Goal: Use online tool/utility: Utilize a website feature to perform a specific function

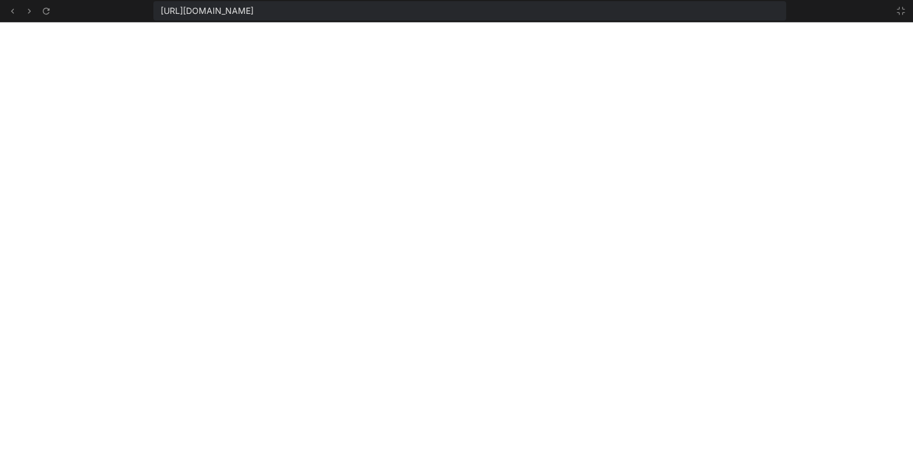
scroll to position [516, 0]
click at [906, 7] on button at bounding box center [901, 11] width 14 height 14
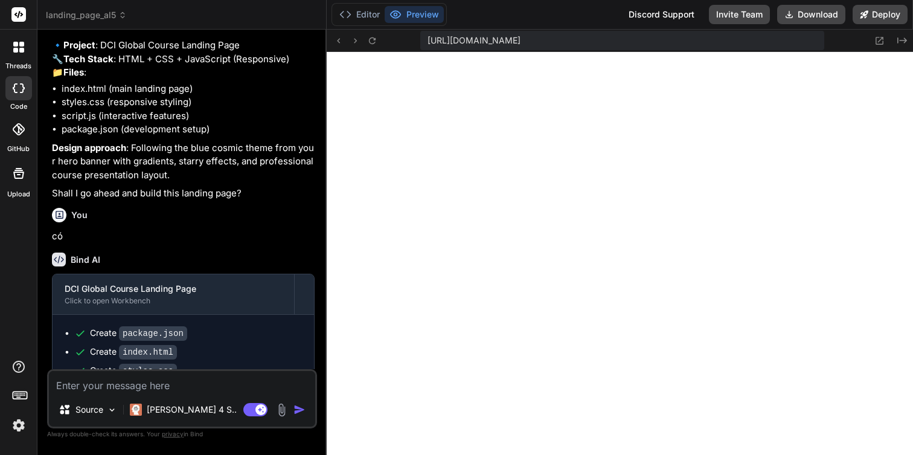
scroll to position [997, 0]
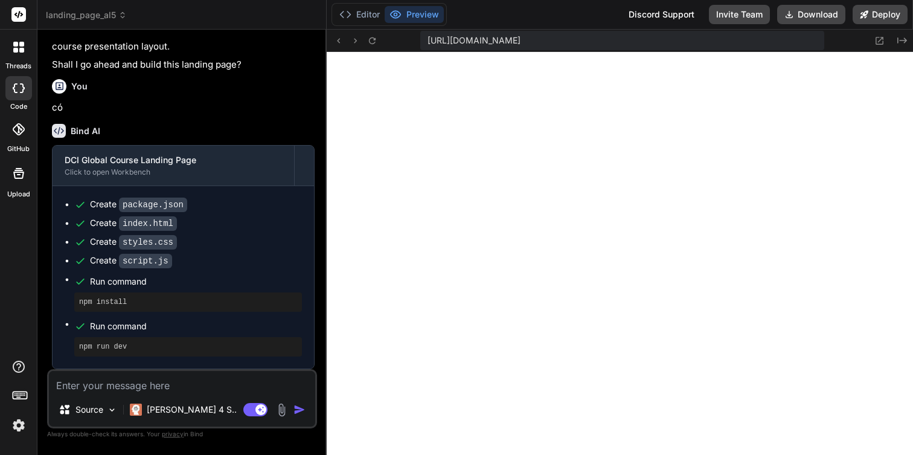
click at [159, 385] on textarea at bounding box center [182, 382] width 266 height 22
type textarea "V"
type textarea "x"
type textarea "Vi"
type textarea "x"
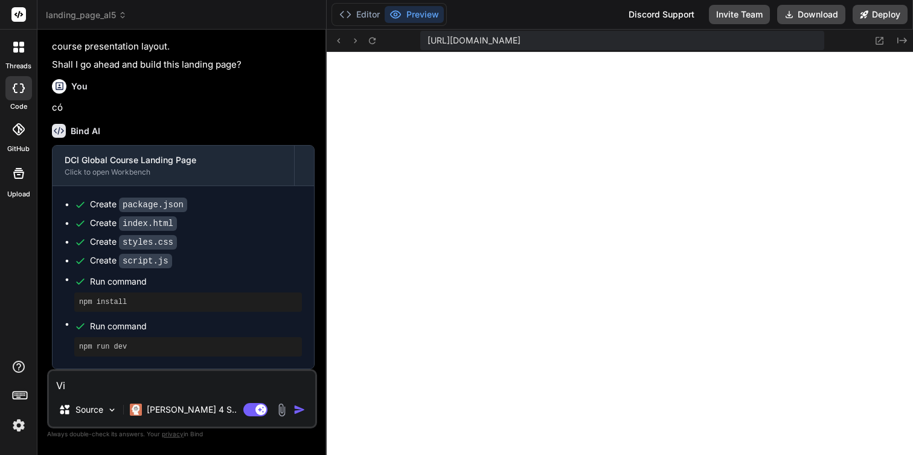
type textarea "Vie"
type textarea "x"
type textarea "Viê"
type textarea "x"
type textarea "Viêt"
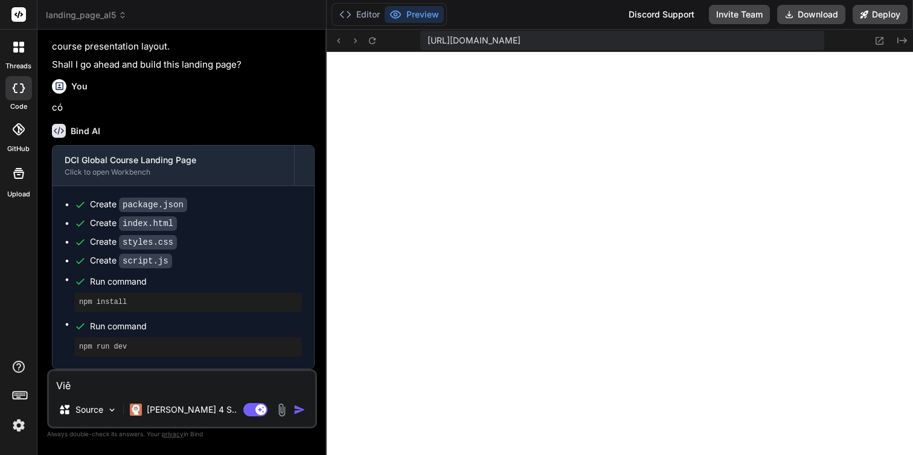
type textarea "x"
type textarea "Viết"
type textarea "x"
type textarea "Viết"
type textarea "x"
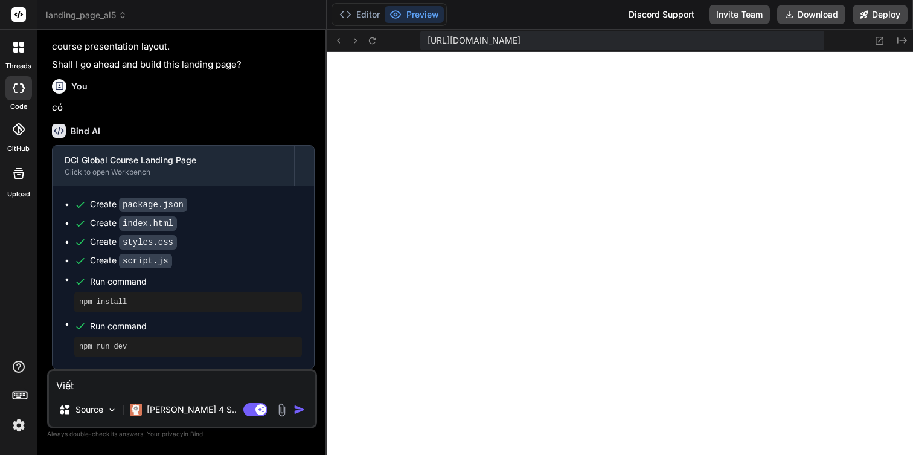
type textarea "Viết l"
type textarea "x"
type textarea "Viết la"
type textarea "x"
type textarea "Viết lai"
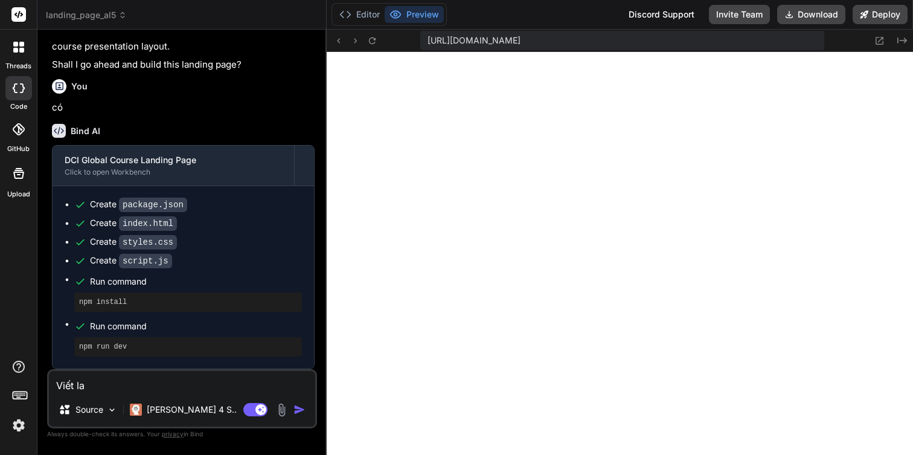
type textarea "x"
type textarea "Viết lại"
type textarea "x"
type textarea "Viết lại"
type textarea "x"
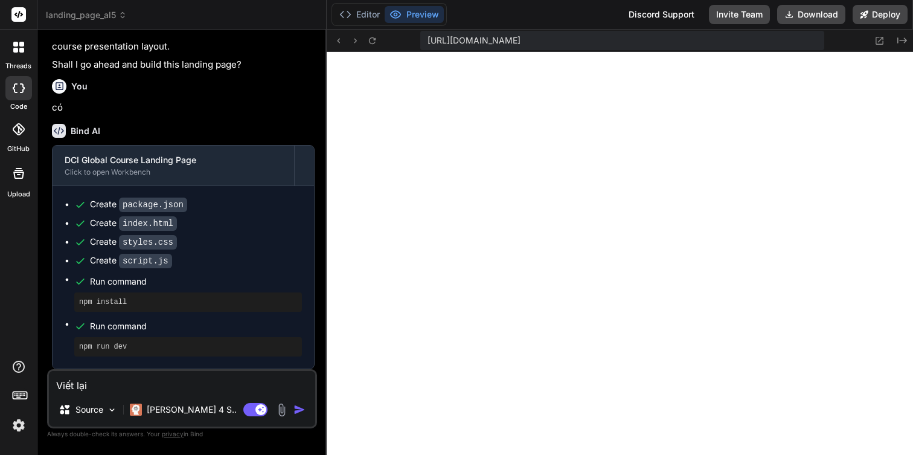
type textarea "Viết lại s"
type textarea "x"
type textarea "Viết lại sa"
type textarea "x"
type textarea "Viết lại sao"
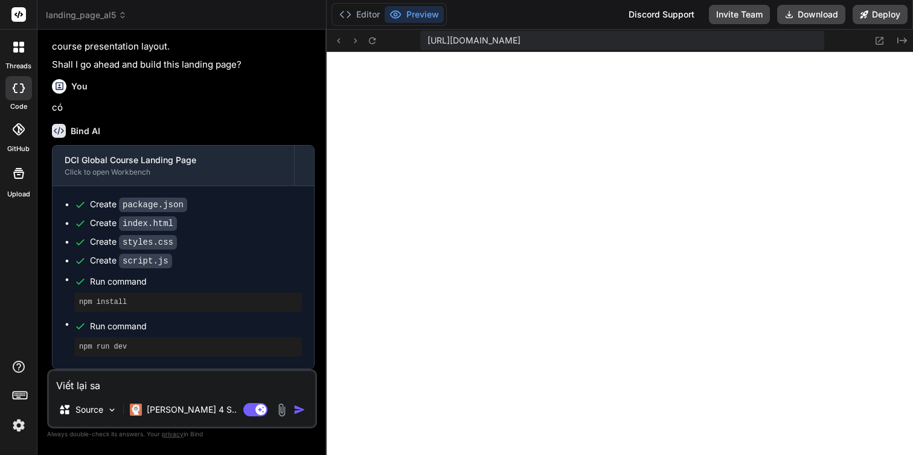
type textarea "x"
type textarea "Viết lại sao"
type textarea "x"
type textarea "Viết lại sao c"
type textarea "x"
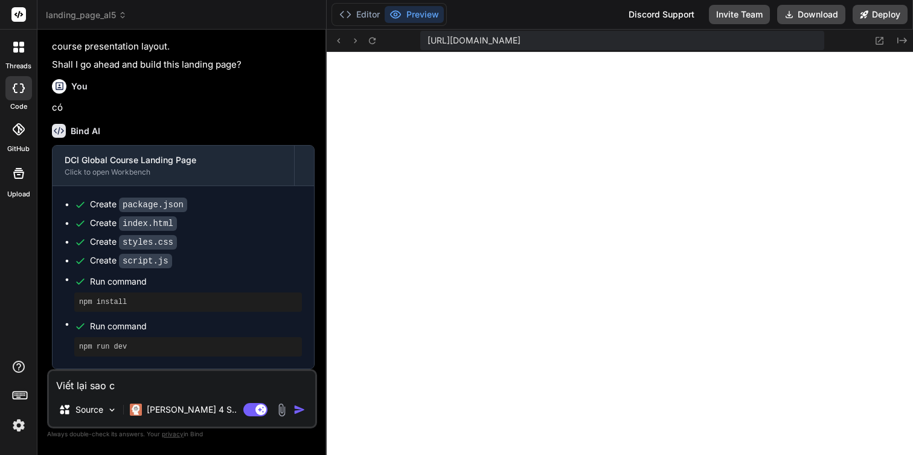
type textarea "Viết lại sao ch"
type textarea "x"
type textarea "Viết lại sao cho"
type textarea "x"
type textarea "Viết lại sao cho"
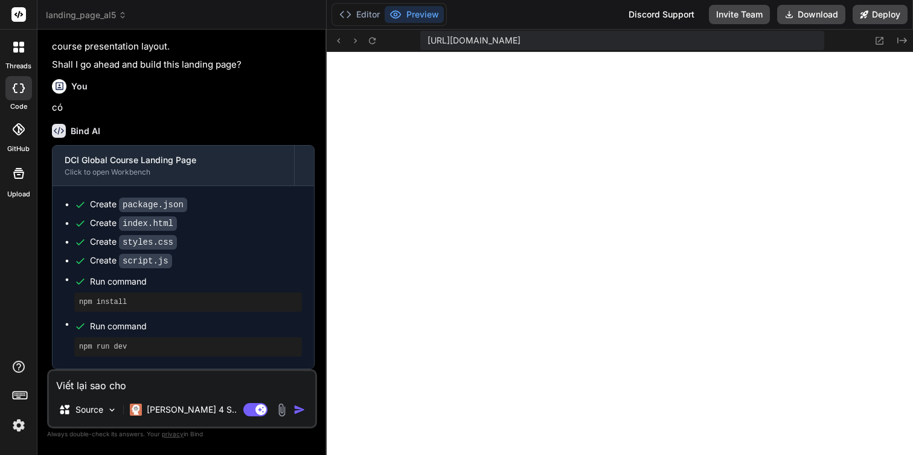
type textarea "x"
type textarea "Viết lại sao cho c"
type textarea "x"
type textarea "Viết lại sao cho ch"
type textarea "x"
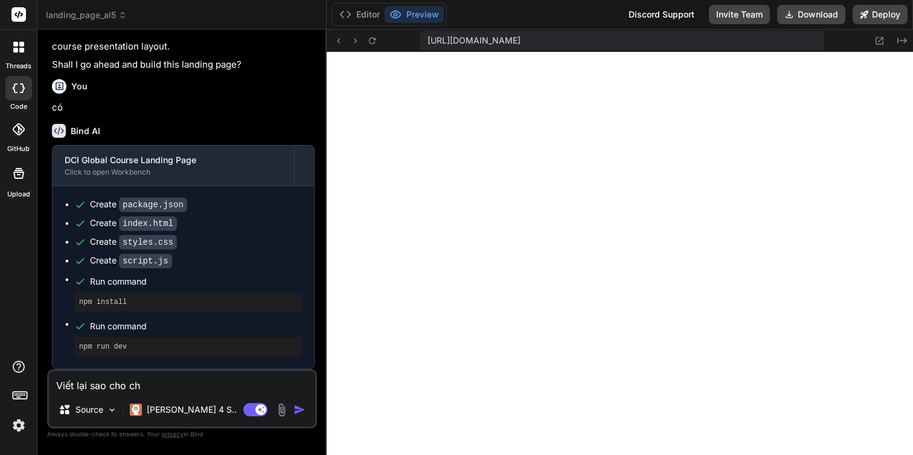
type textarea "Viết lại sao cho chu"
type textarea "x"
type textarea "Viết lại sao cho chuy"
type textarea "x"
type textarea "Viết lại sao cho chuye"
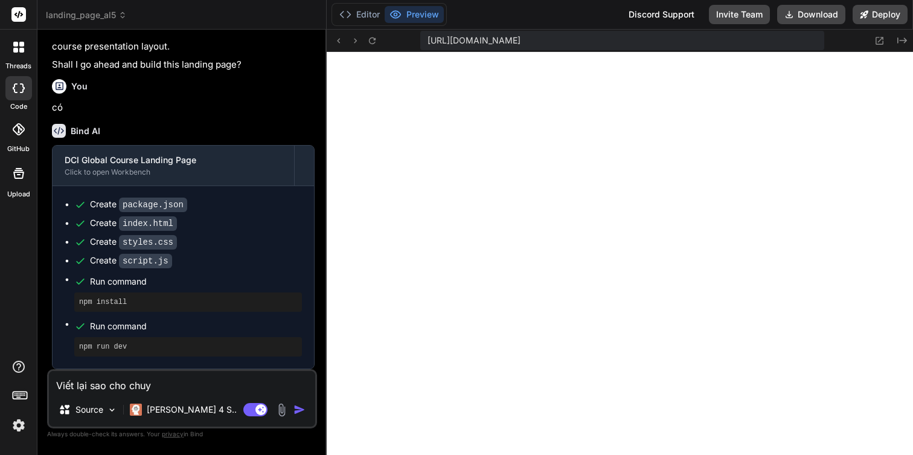
type textarea "x"
type textarea "Viết lại sao cho chuyê"
type textarea "x"
type textarea "Viết lại sao cho chuyên"
type textarea "x"
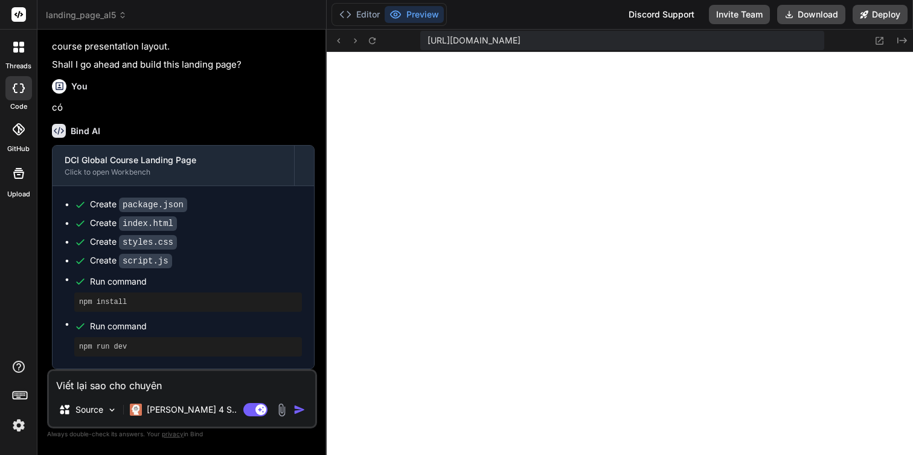
type textarea "Viết lại sao cho chuyên"
type textarea "x"
type textarea "Viết lại sao cho chuyên n"
type textarea "x"
type textarea "Viết lại sao cho chuyên ng"
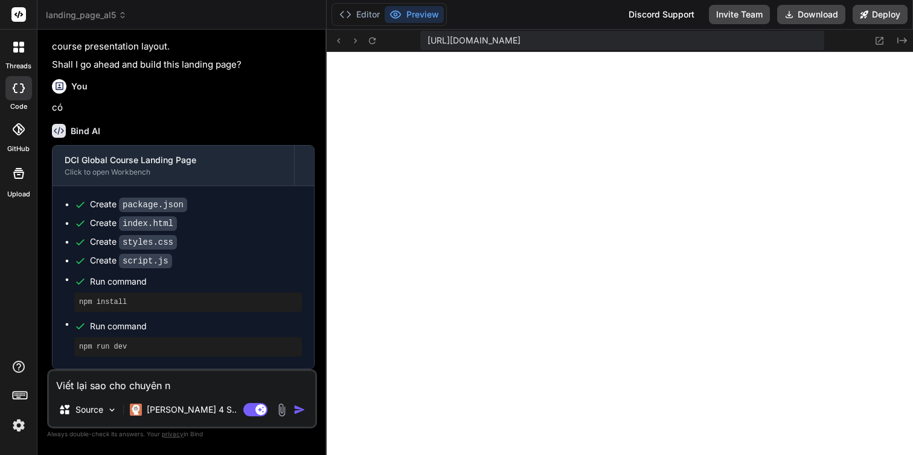
type textarea "x"
type textarea "Viết lại sao cho chuyên ngh"
type textarea "x"
type textarea "Viết lại sao cho chuyên nghi"
type textarea "x"
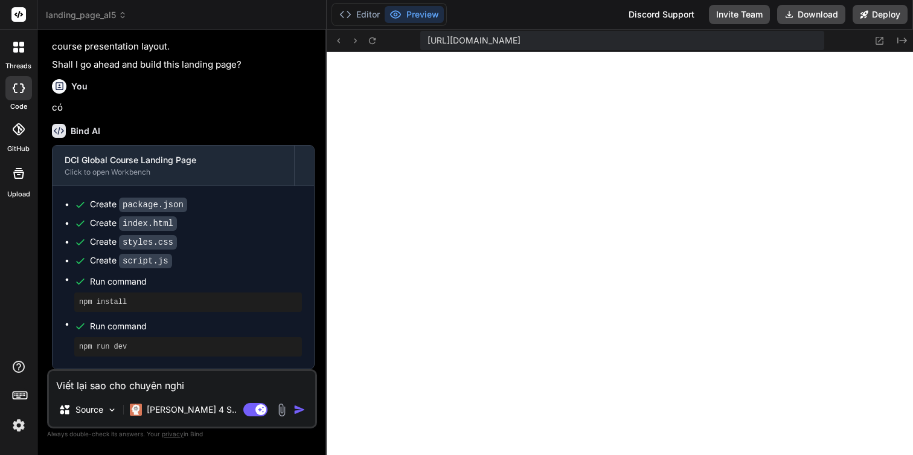
type textarea "Viết lại sao cho chuyên nghie"
type textarea "x"
type textarea "Viết lại sao cho chuyên nghiê"
type textarea "x"
type textarea "Viết lại sao cho chuyên nghiêp"
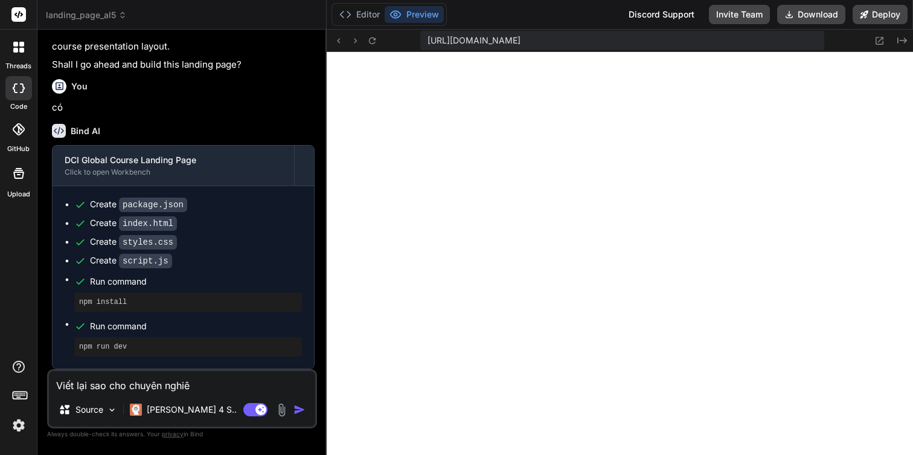
type textarea "x"
type textarea "Viết lại sao cho chuyên nghiệp"
type textarea "x"
type textarea "Viết lại sao cho chuyên nghiệp"
type textarea "x"
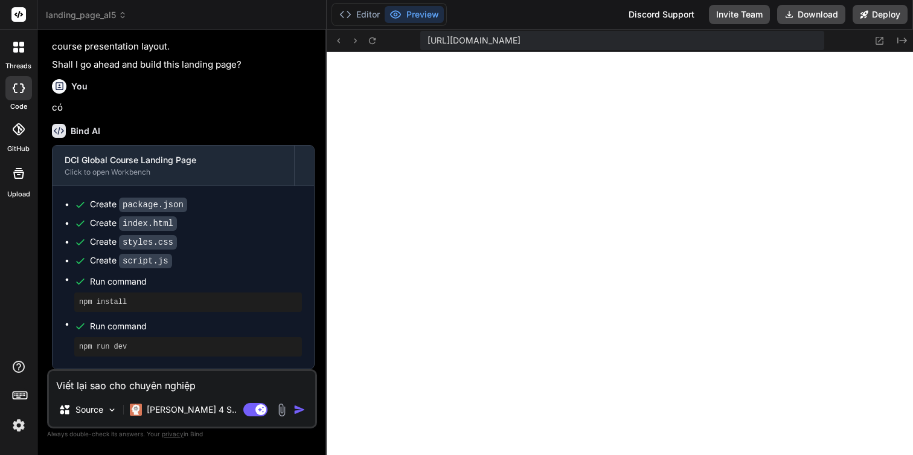
type textarea "Viết lại sao cho chuyên nghiệp h"
type textarea "x"
type textarea "Viết lại sao cho chuyên nghiệp ho"
type textarea "x"
type textarea "Viết lại sao cho chuyên nghiệp hơ"
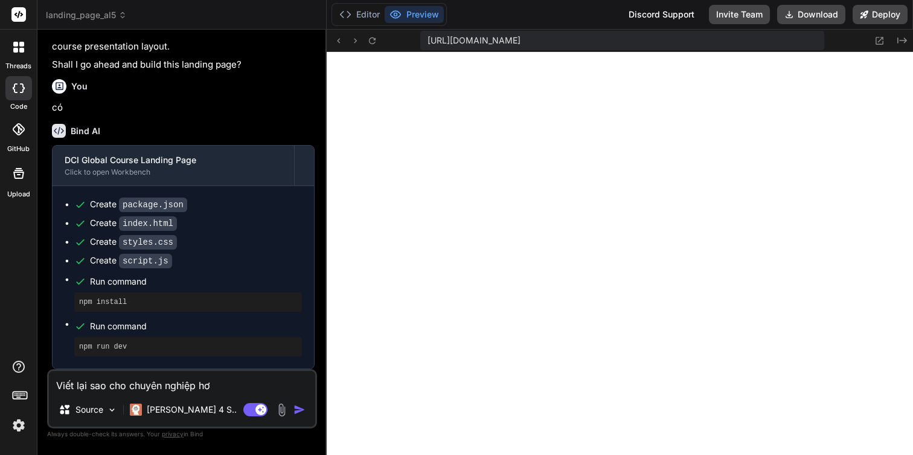
type textarea "x"
type textarea "Viết lại sao cho chuyên nghiệp hơn"
type textarea "x"
type textarea "Viết lại sao cho chuyên nghiệp hơn,"
type textarea "x"
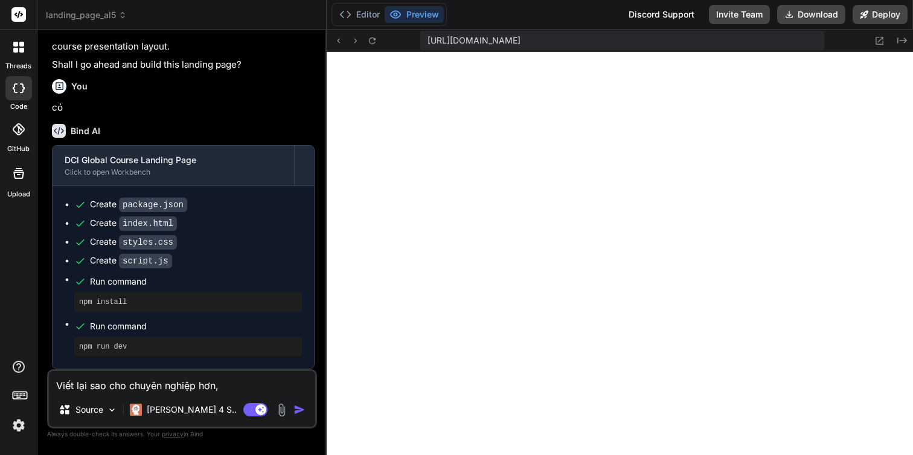
type textarea "Viết lại sao cho chuyên nghiệp hơn,"
type textarea "x"
click at [233, 386] on textarea "Viết lại sao cho chuyên nghiệp hơn," at bounding box center [182, 382] width 266 height 22
type textarea "Viết lại sao cho chuyên nghiệp hơn, d"
type textarea "x"
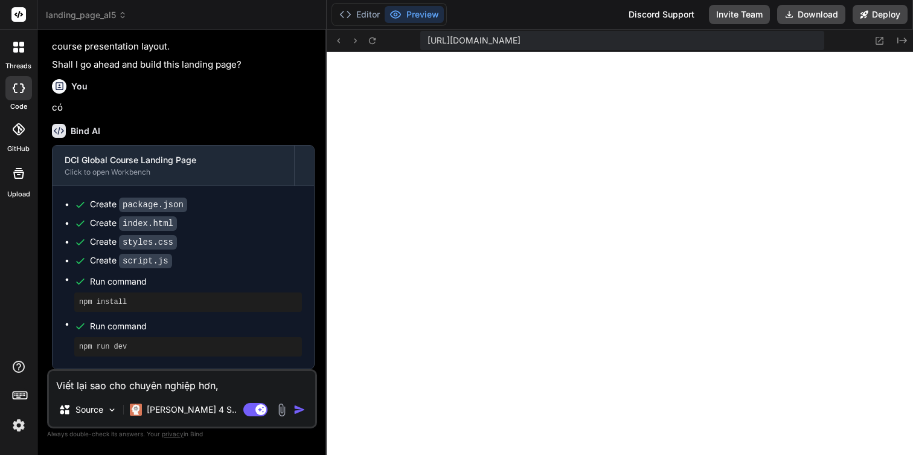
type textarea "Viết lại sao cho chuyên nghiệp hơn, đ"
type textarea "x"
type textarea "Viết lại sao cho chuyên nghiệp hơn, đe"
type textarea "x"
type textarea "Viết lại sao cho chuyên nghiệp hơn, đê"
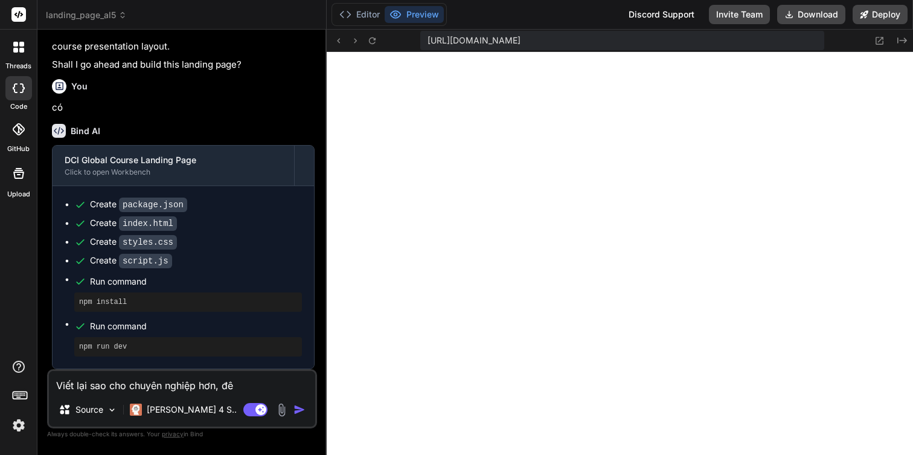
type textarea "x"
type textarea "Viết lại sao cho chuyên nghiệp hơn, để"
type textarea "x"
type textarea "Viết lại sao cho chuyên nghiệp hơn, để"
type textarea "x"
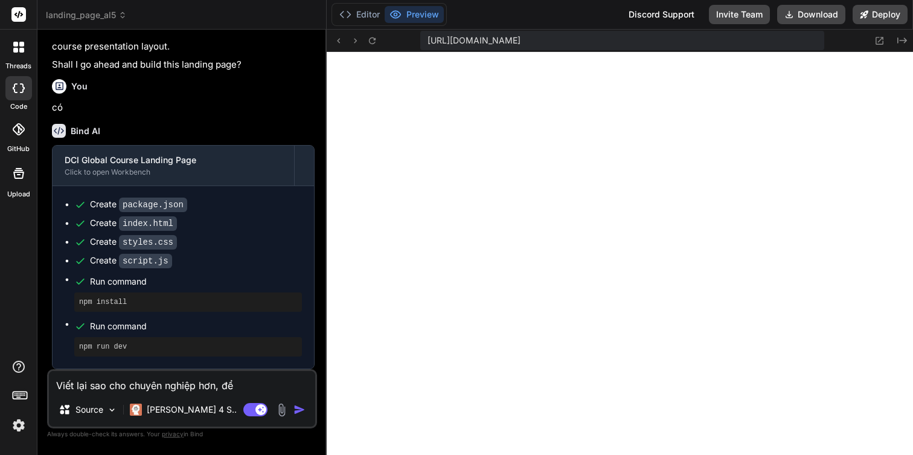
type textarea "Viết lại sao cho chuyên nghiệp hơn, để b"
type textarea "x"
type textarea "Viết lại sao cho chuyên nghiệp hơn, để ba"
type textarea "x"
type textarea "Viết lại sao cho chuyên nghiệp hơn, để ban"
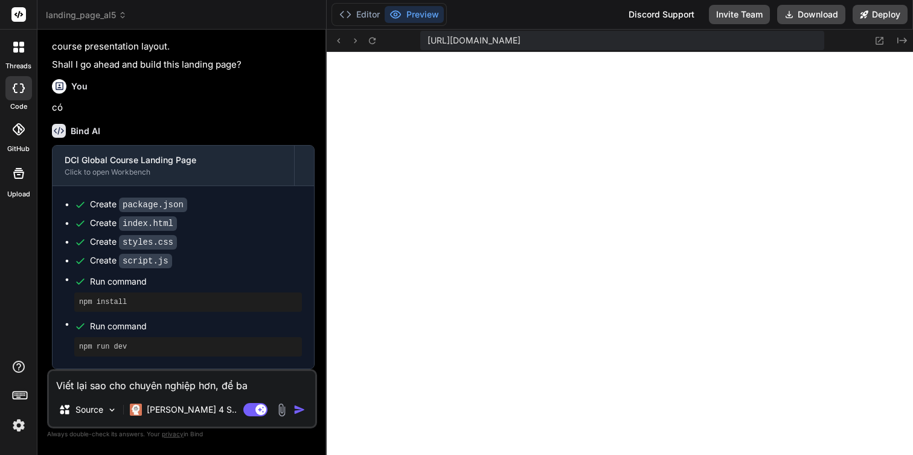
type textarea "x"
type textarea "Viết lại sao cho chuyên nghiệp hơn, để bán"
type textarea "x"
type textarea "Viết lại sao cho chuyên nghiệp hơn, để bán"
type textarea "x"
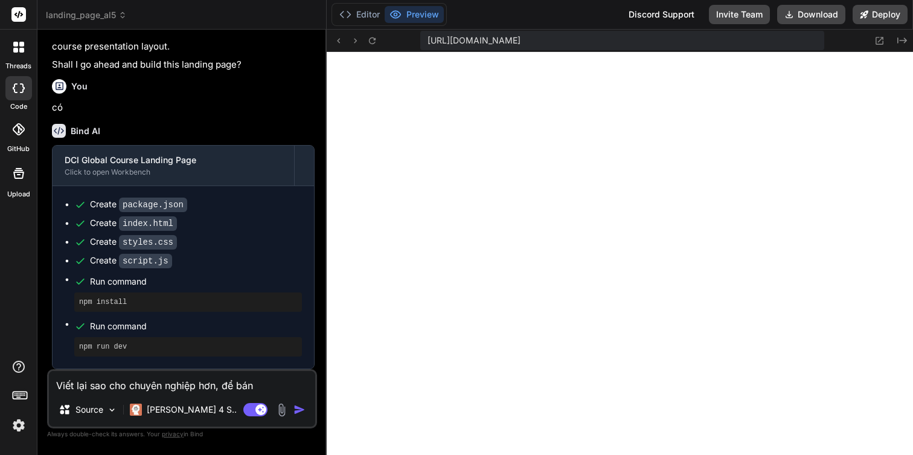
type textarea "Viết lại sao cho chuyên nghiệp hơn, để bán h"
type textarea "x"
type textarea "Viết lại sao cho chuyên nghiệp hơn, để bán ha"
type textarea "x"
type textarea "Viết lại sao cho chuyên nghiệp hơn, để bán han"
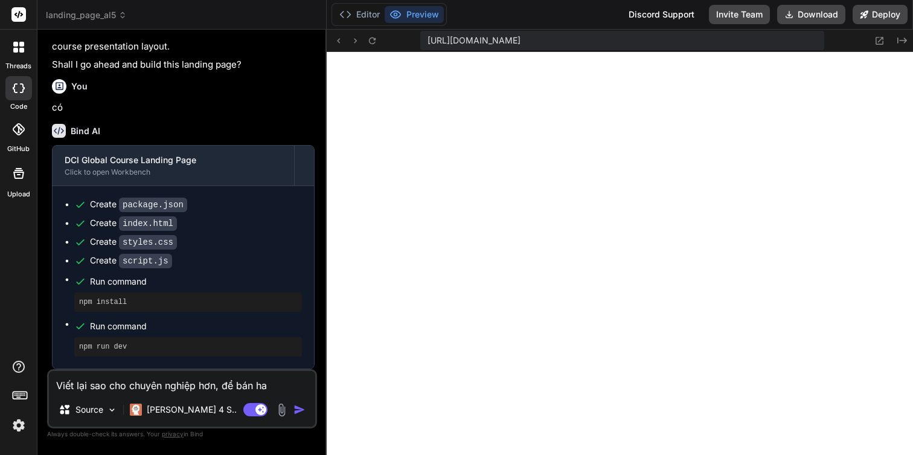
type textarea "x"
type textarea "Viết lại sao cho chuyên nghiệp hơn, để bán ha"
type textarea "x"
type textarea "Viết lại sao cho chuyên nghiệp hơn, để bán hàn"
type textarea "x"
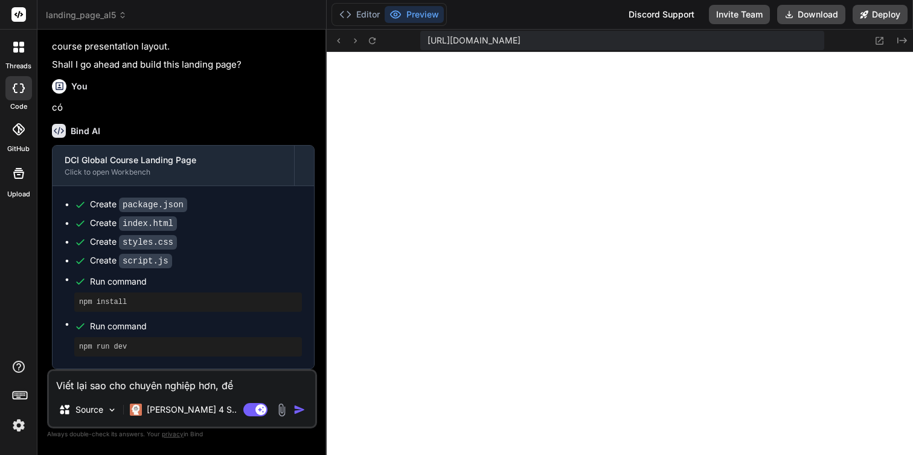
type textarea "Viết lại sao cho chuyên nghiệp hơn, để bán hàn"
type textarea "x"
type textarea "Viết lại sao cho chuyên nghiệp hơn, để bán hàn"
type textarea "x"
type textarea "Viết lại sao cho chuyên nghiệp hơn, để bán hàng"
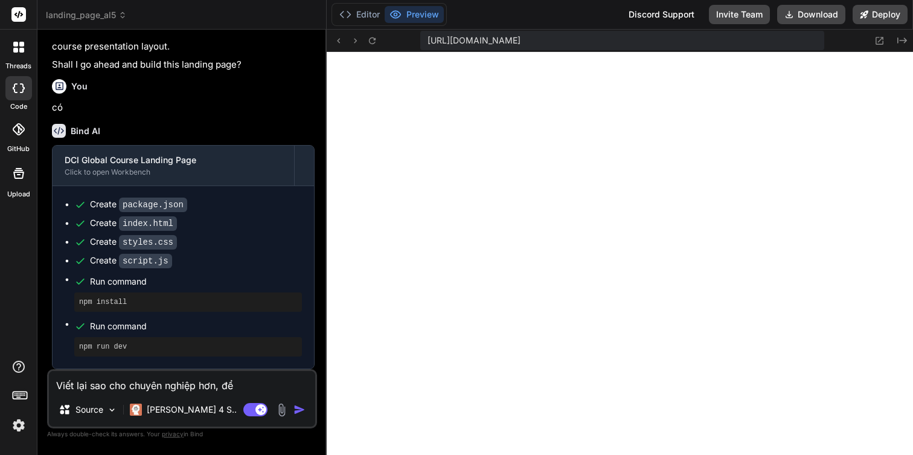
type textarea "x"
type textarea "Viết lại sao cho chuyên nghiệp hơn, để bán hàng"
type textarea "x"
type textarea "Viết lại sao cho chuyên nghiệp hơn, để bán hàng d"
type textarea "x"
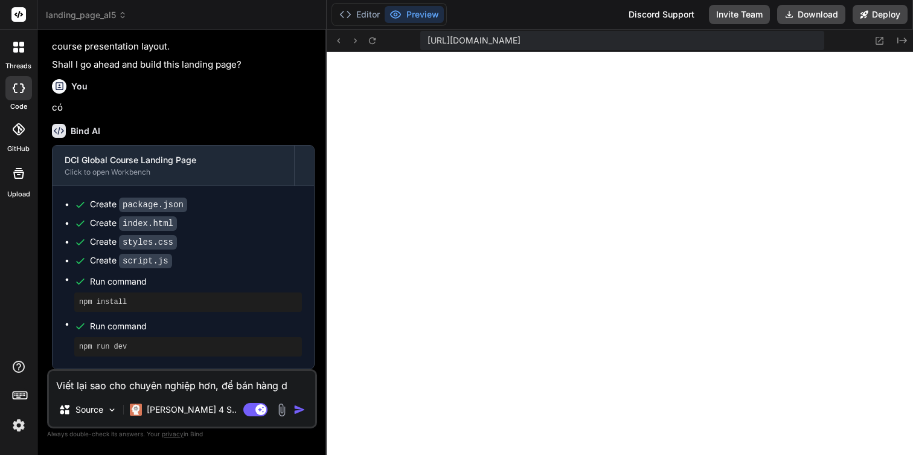
type textarea "Viết lại sao cho chuyên nghiệp hơn, để bán hàng du"
type textarea "x"
type textarea "Viết lại sao cho chuyên nghiệp hơn, để bán hàng duo"
type textarea "x"
type textarea "Viết lại sao cho chuyên nghiệp hơn, để bán hàng d"
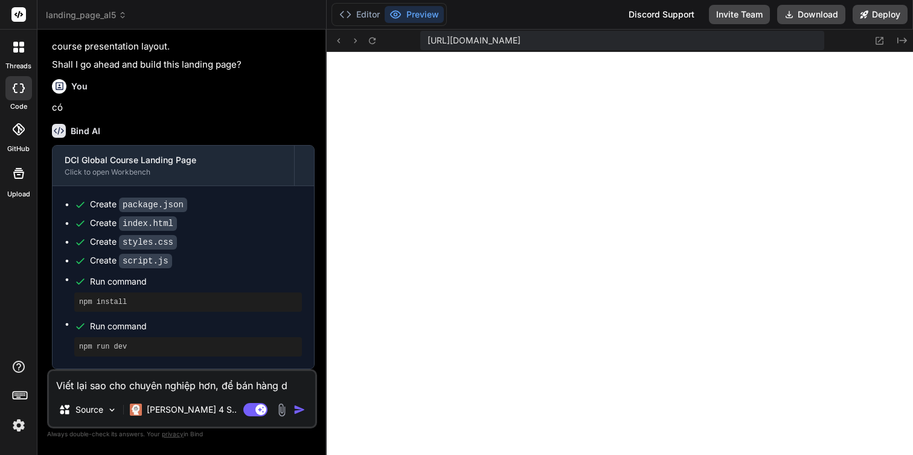
type textarea "x"
type textarea "Viết lại sao cho chuyên nghiệp hơn, để bán hàng đuo"
type textarea "x"
type textarea "Viết lại sao cho chuyên nghiệp hơn, để bán hàng đu"
type textarea "x"
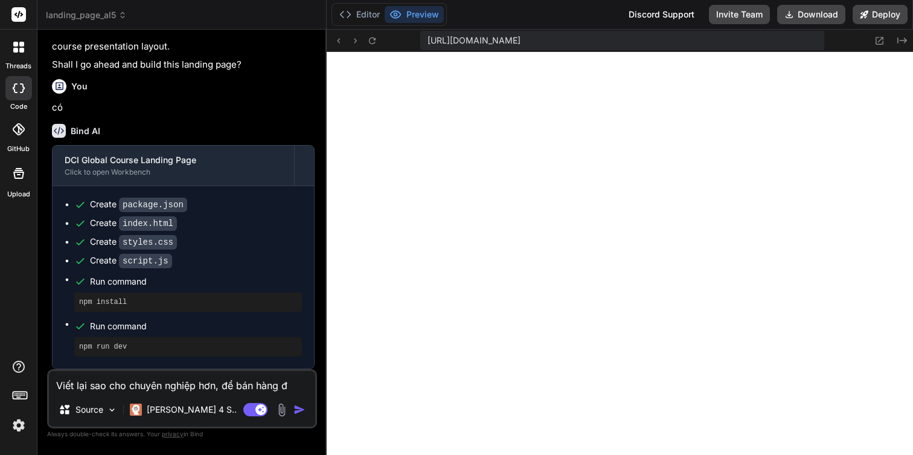
type textarea "Viết lại sao cho chuyên nghiệp hơn, để bán hàng đươ"
type textarea "x"
type textarea "Viết lại sao cho chuyên nghiệp hơn, để bán hàng đươc"
type textarea "x"
type textarea "Viết lại sao cho chuyên nghiệp hơn, để bán hàng được"
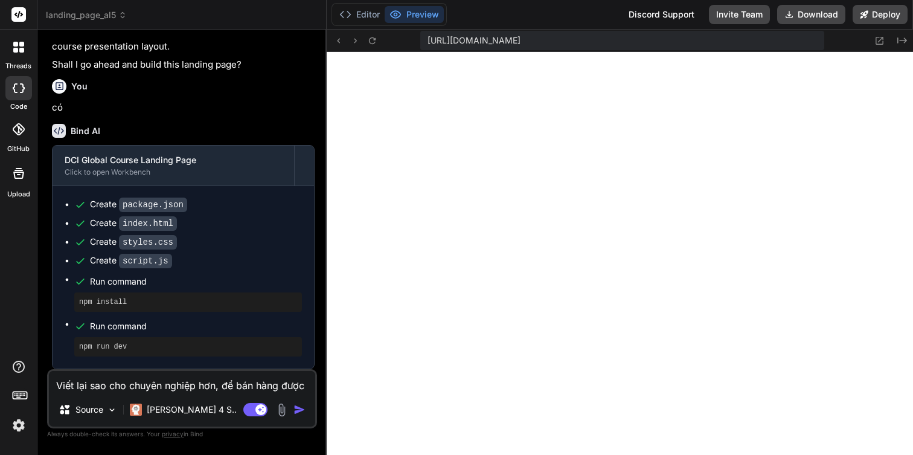
type textarea "x"
click at [223, 385] on textarea "Viết lại sao cho chuyên nghiệp hơn, để bán hàng được" at bounding box center [182, 382] width 266 height 22
click at [303, 383] on textarea "Viết lại sao cho chuyên nghiệp hơn, để bán hàng được" at bounding box center [182, 382] width 266 height 22
type textarea "Viết lại sao cho chuyên nghiệp hơn, để bán hàng được,"
type textarea "x"
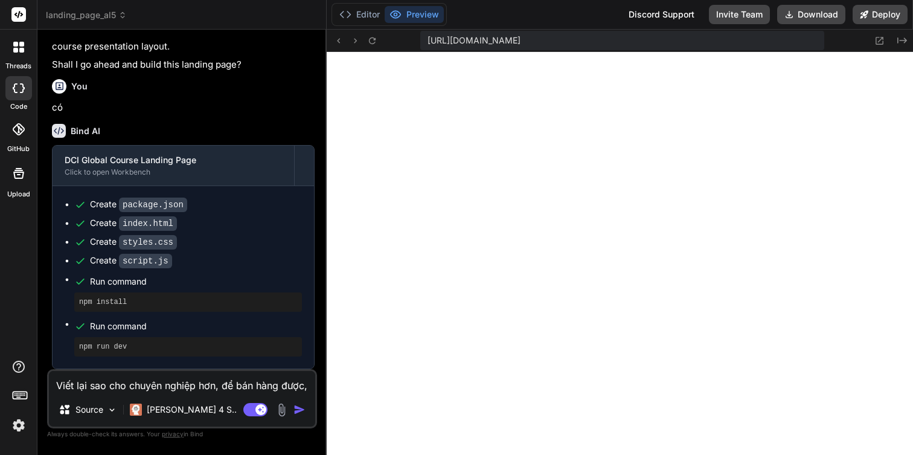
type textarea "Viết lại sao cho chuyên nghiệp hơn, để bán hàng được,"
type textarea "x"
type textarea "Viết lại sao cho chuyên nghiệp hơn, để bán hàng được, n"
type textarea "x"
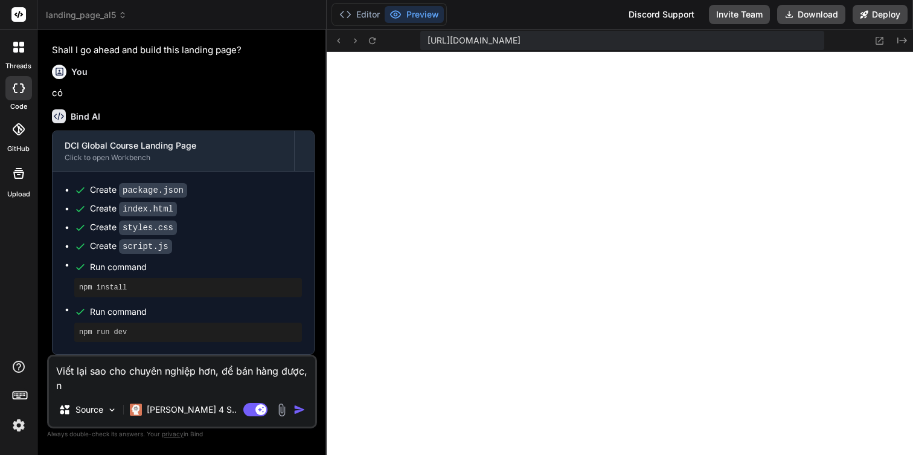
type textarea "Viết lại sao cho chuyên nghiệp hơn, để bán hàng được, nh"
type textarea "x"
type textarea "Viết lại sao cho chuyên nghiệp hơn, để bán hàng được, nhi"
type textarea "x"
type textarea "Viết lại sao cho chuyên nghiệp hơn, để bán hàng được, nhin"
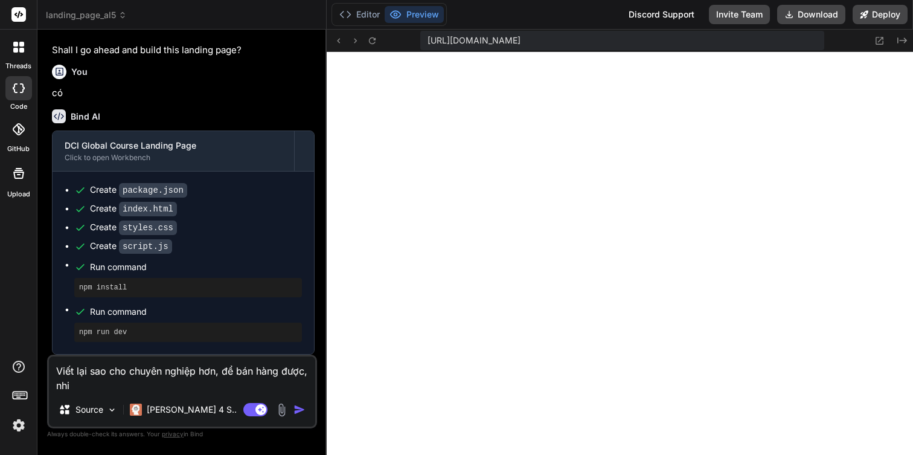
type textarea "x"
type textarea "Viết lại sao cho chuyên nghiệp hơn, để bán hàng được, nhìn"
type textarea "x"
type textarea "Viết lại sao cho chuyên nghiệp hơn, để bán hàng được, nhìn"
type textarea "x"
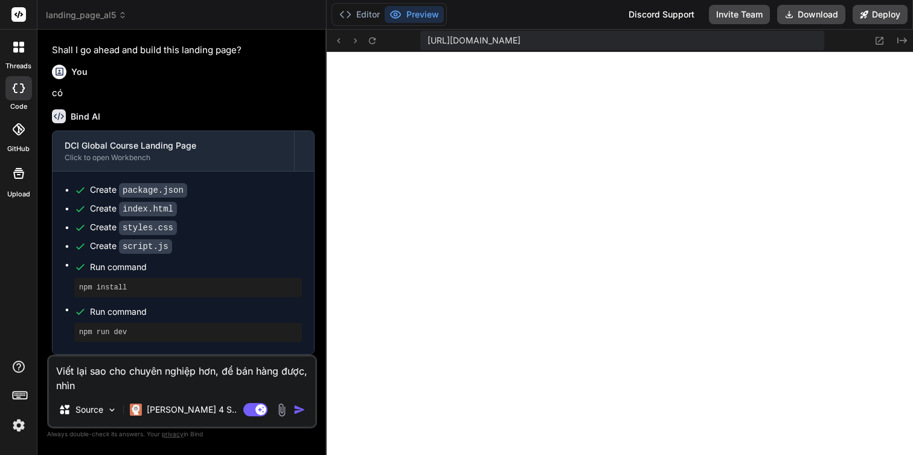
type textarea "Viết lại sao cho chuyên nghiệp hơn, để bán hàng được, nhìn b"
type textarea "x"
type textarea "Viết lại sao cho chuyên nghiệp hơn, để bán hàng được, nhìn ba"
type textarea "x"
type textarea "Viết lại sao cho chuyên nghiệp hơn, để bán hàng được, nhìn bă"
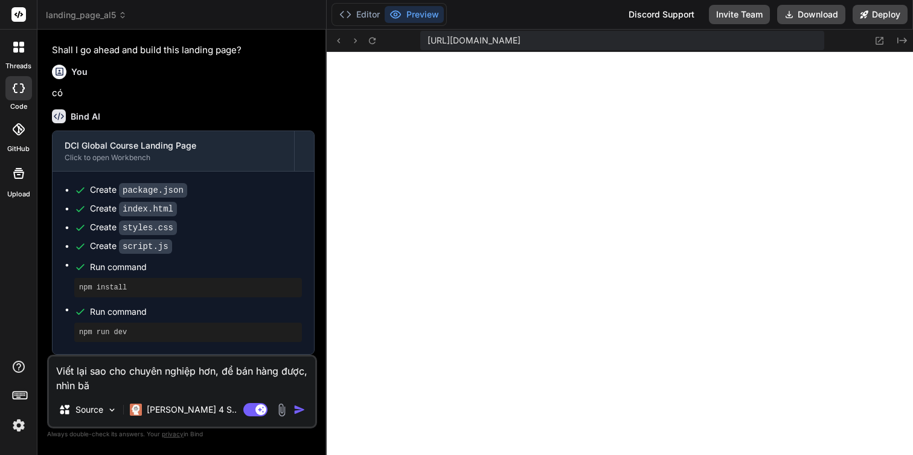
type textarea "x"
type textarea "Viết lại sao cho chuyên nghiệp hơn, để bán hàng được, nhìn băt"
type textarea "x"
type textarea "Viết lại sao cho chuyên nghiệp hơn, để bán hàng được, nhìn bắt"
type textarea "x"
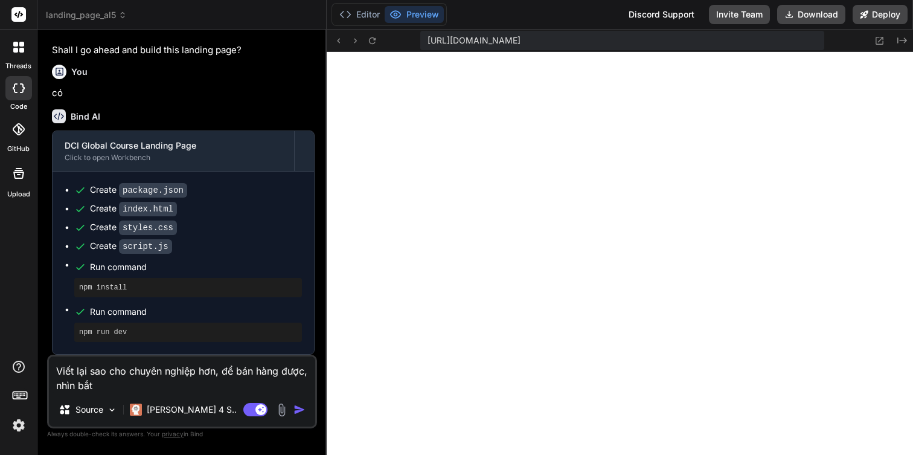
type textarea "Viết lại sao cho chuyên nghiệp hơn, để bán hàng được, nhìn bắt"
type textarea "x"
type textarea "Viết lại sao cho chuyên nghiệp hơn, để bán hàng được, nhìn bắt"
type textarea "x"
type textarea "Viết lại sao cho chuyên nghiệp hơn, để bán hàng được, nhìn bắ"
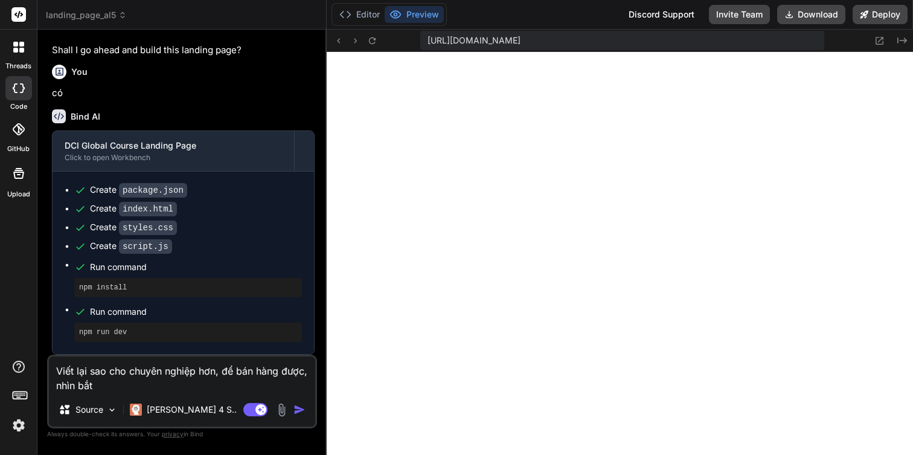
type textarea "x"
type textarea "Viết lại sao cho chuyên nghiệp hơn, để bán hàng được, nhìn b"
type textarea "x"
type textarea "Viết lại sao cho chuyên nghiệp hơn, để bán hàng được, nhìn"
type textarea "x"
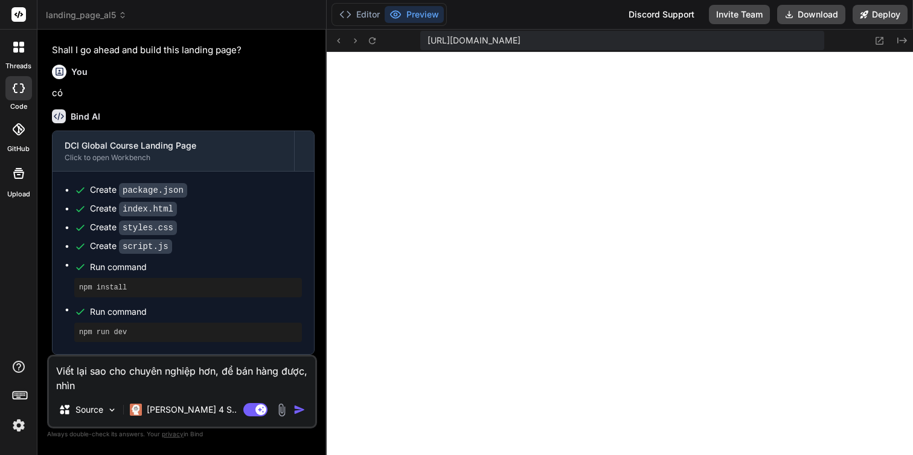
type textarea "Viết lại sao cho chuyên nghiệp hơn, để bán hàng được, nhìn h"
type textarea "x"
type textarea "Viết lại sao cho chuyên nghiệp hơn, để bán hàng được, nhìn ha"
type textarea "x"
type textarea "Viết lại sao cho chuyên nghiệp hơn, để bán hàng được, nhìn hâ"
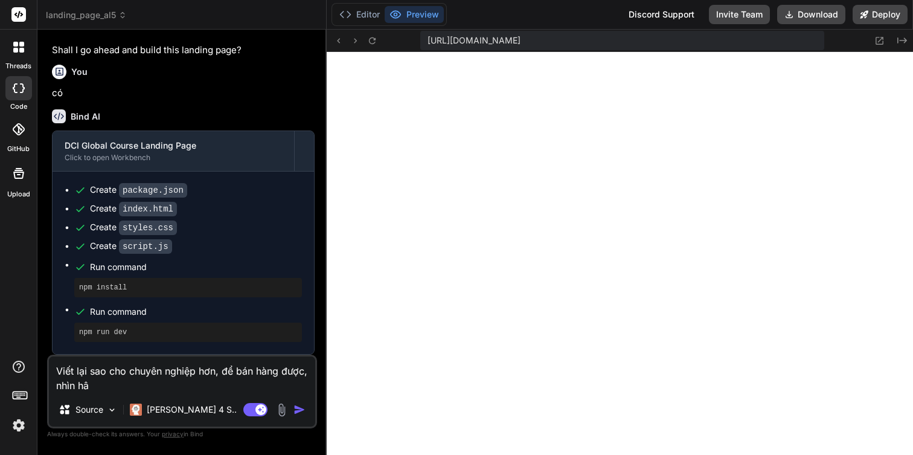
type textarea "x"
type textarea "Viết lại sao cho chuyên nghiệp hơn, để bán hàng được, nhìn hâp"
type textarea "x"
type textarea "Viết lại sao cho chuyên nghiệp hơn, để bán hàng được, nhìn hấp"
type textarea "x"
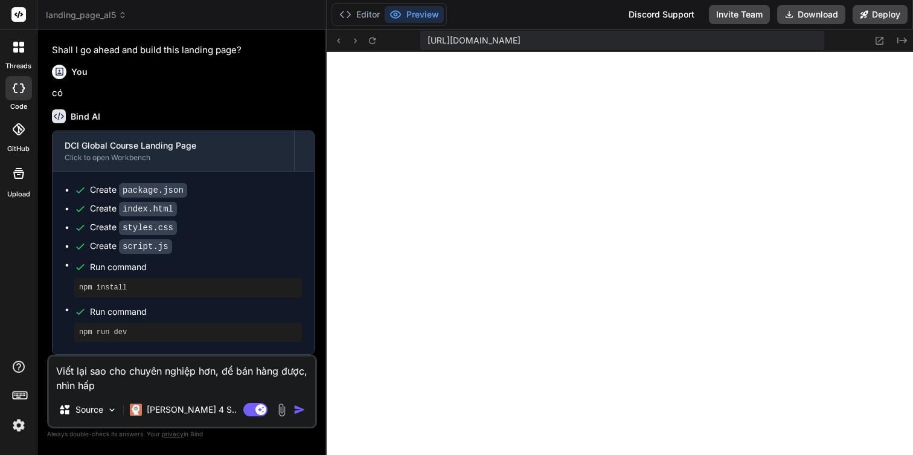
type textarea "Viết lại sao cho chuyên nghiệp hơn, để bán hàng được, nhìn hấp"
type textarea "x"
type textarea "Viết lại sao cho chuyên nghiệp hơn, để bán hàng được, nhìn hấp h"
type textarea "x"
type textarea "Viết lại sao cho chuyên nghiệp hơn, để bán hàng được, nhìn hấp ha"
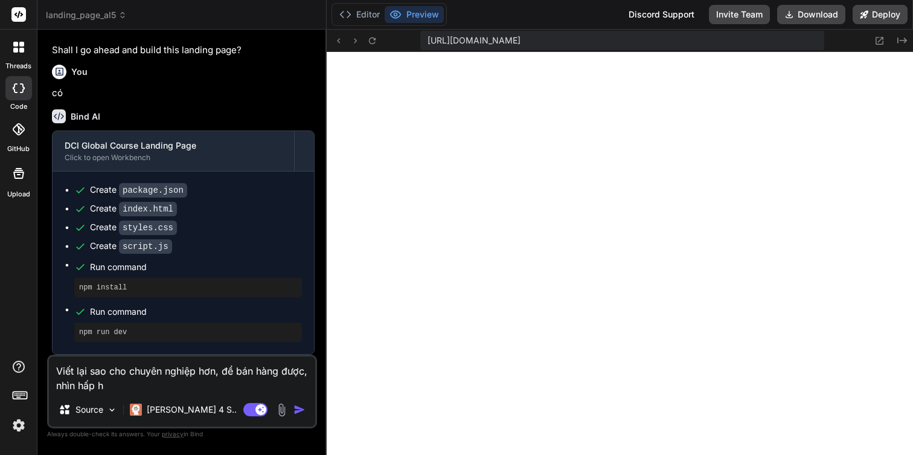
type textarea "x"
type textarea "Viết lại sao cho chuyên nghiệp hơn, để bán hàng được, nhìn hấp hâ"
type textarea "x"
type textarea "Viết lại sao cho chuyên nghiệp hơn, để bán hàng được, nhìn hấp hân"
type textarea "x"
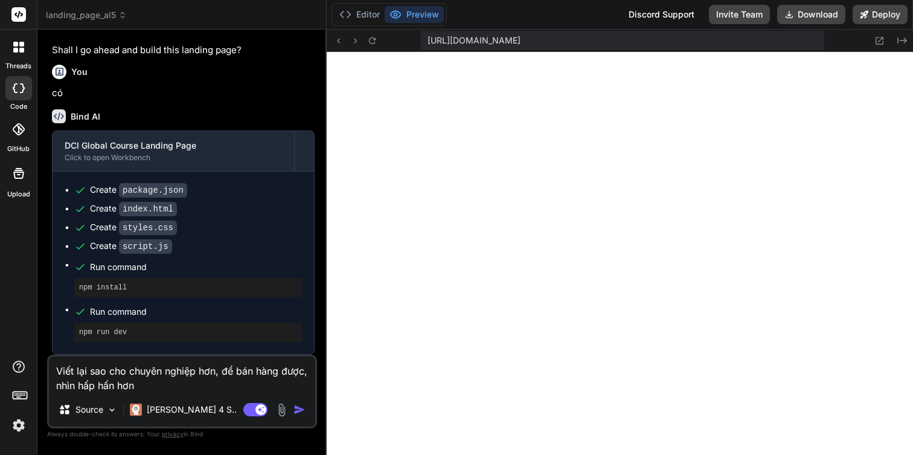
click at [297, 408] on img "button" at bounding box center [300, 409] width 12 height 12
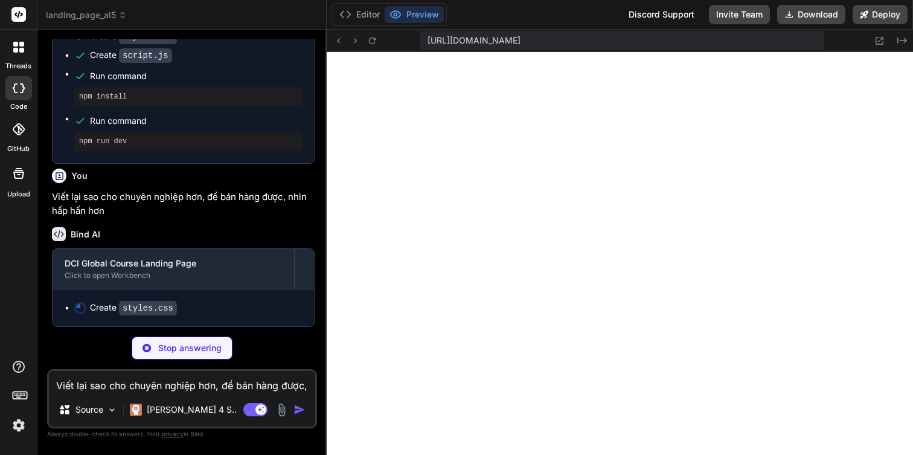
scroll to position [1201, 0]
click at [359, 11] on button "Editor" at bounding box center [360, 14] width 50 height 17
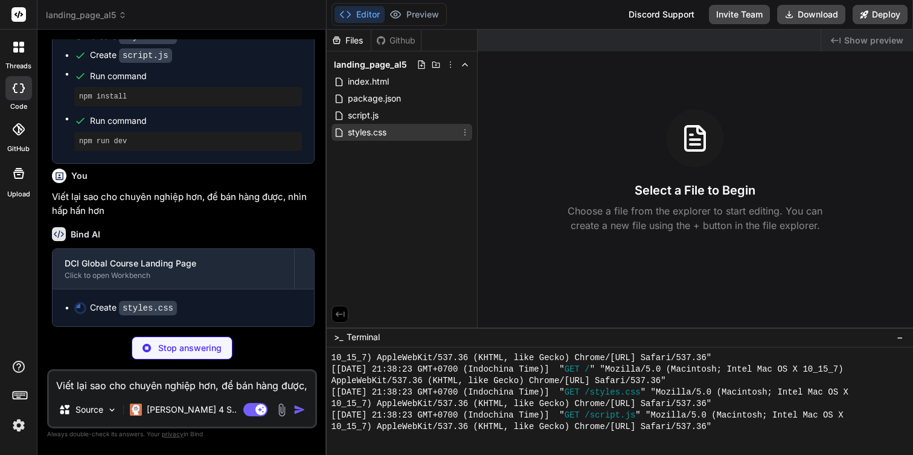
click at [388, 136] on div "styles.css" at bounding box center [402, 132] width 141 height 17
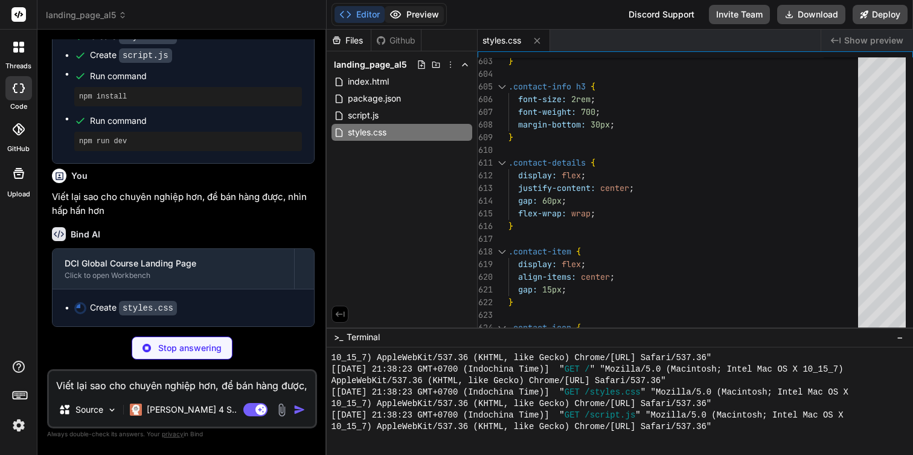
click at [419, 14] on button "Preview" at bounding box center [414, 14] width 59 height 17
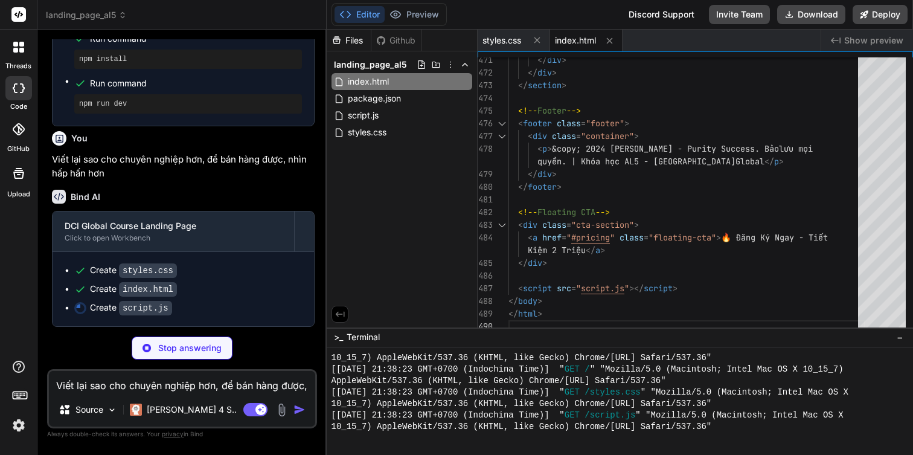
scroll to position [1238, 0]
click at [436, 19] on button "Preview" at bounding box center [414, 14] width 59 height 17
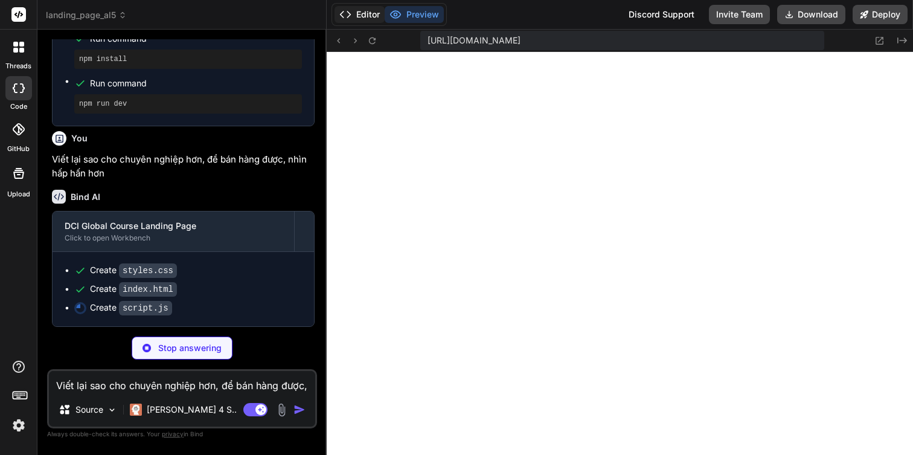
click at [364, 10] on button "Editor" at bounding box center [360, 14] width 50 height 17
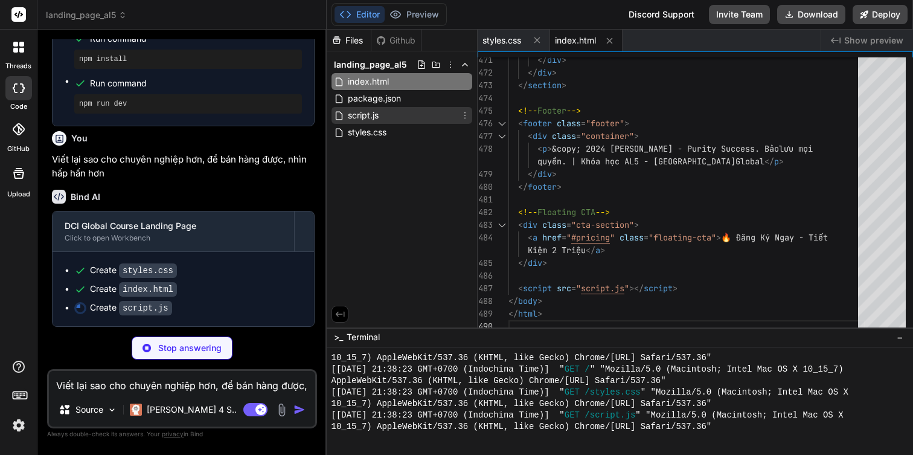
click at [398, 118] on div "script.js" at bounding box center [402, 115] width 141 height 17
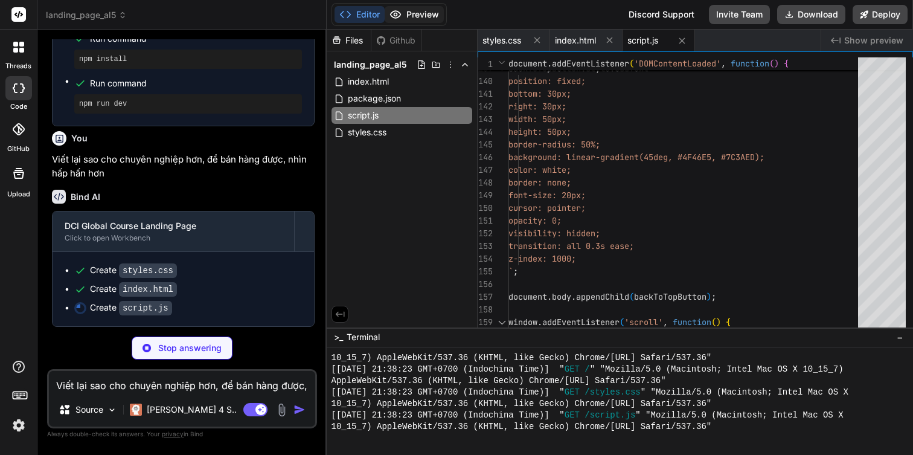
click at [416, 20] on button "Preview" at bounding box center [414, 14] width 59 height 17
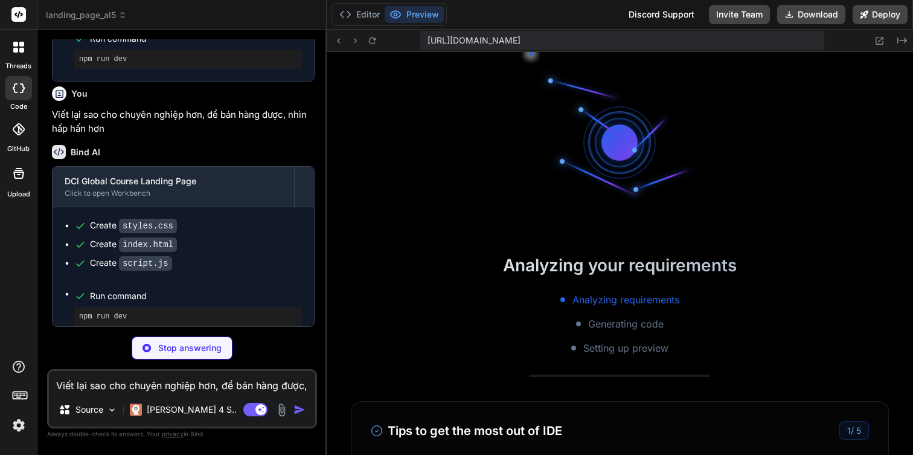
scroll to position [1102, 0]
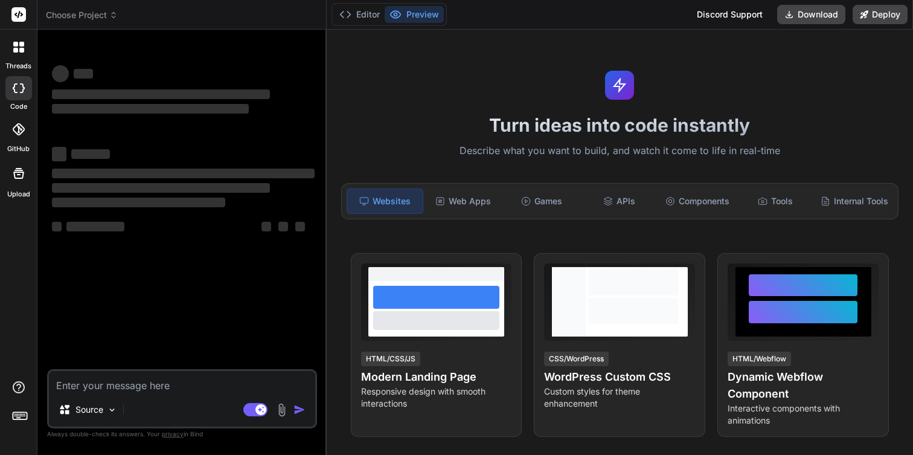
click at [89, 12] on span "Choose Project" at bounding box center [82, 15] width 72 height 12
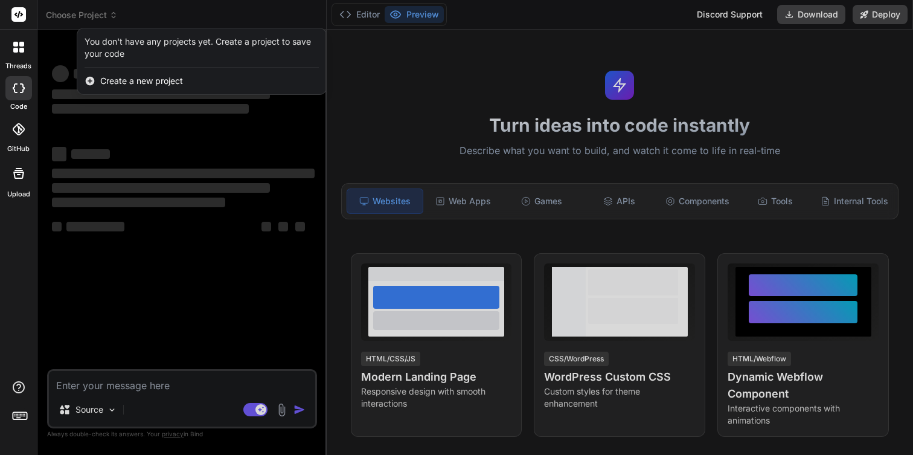
click at [89, 12] on div at bounding box center [456, 227] width 913 height 455
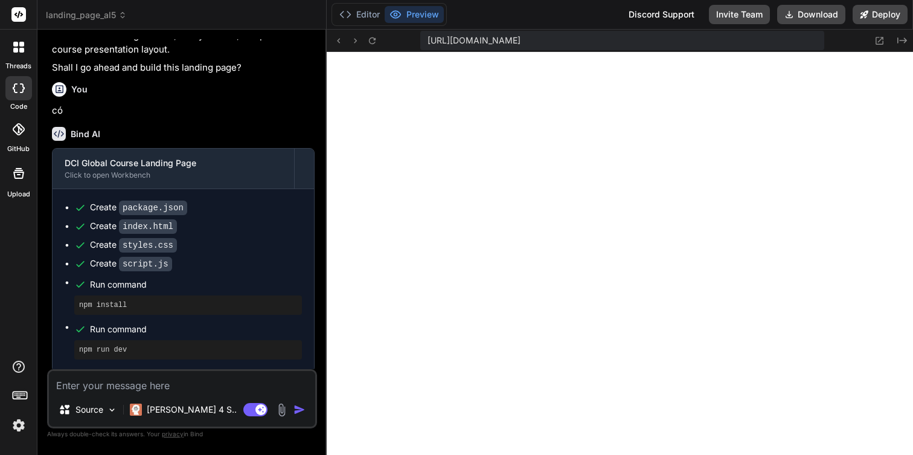
scroll to position [448, 0]
type textarea "x"
click at [881, 43] on icon at bounding box center [880, 41] width 8 height 8
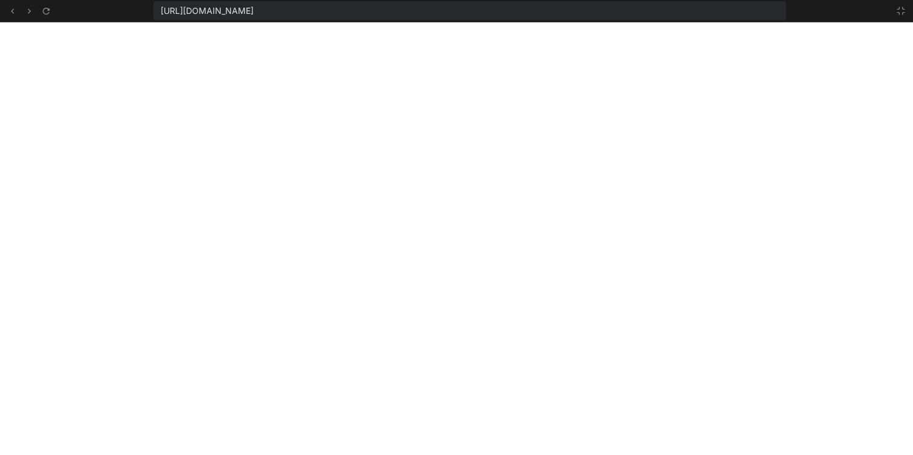
scroll to position [516, 0]
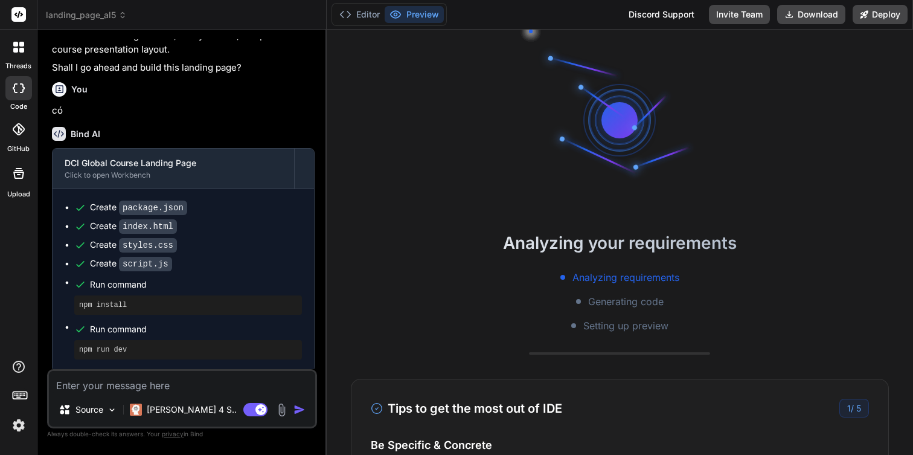
scroll to position [940, 0]
click at [431, 165] on div "Analyzing your requirements Analyzing requirements Generating code Setting up p…" at bounding box center [620, 242] width 587 height 425
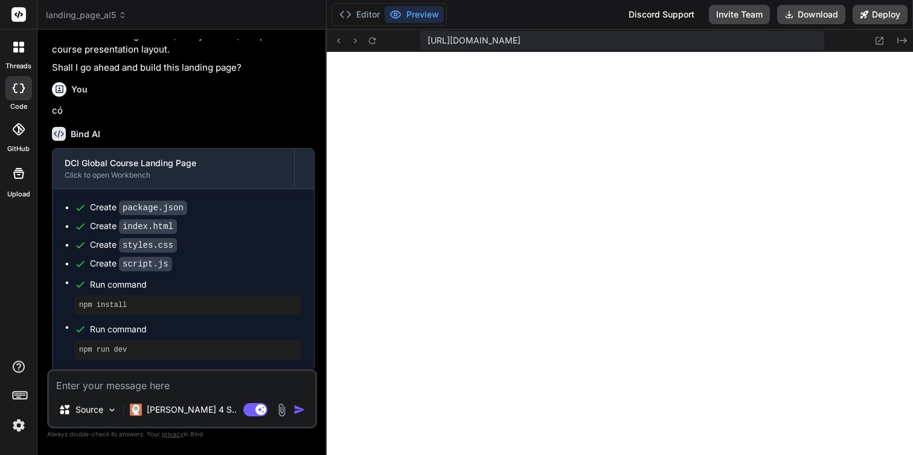
scroll to position [448, 0]
click at [884, 45] on button at bounding box center [879, 40] width 14 height 14
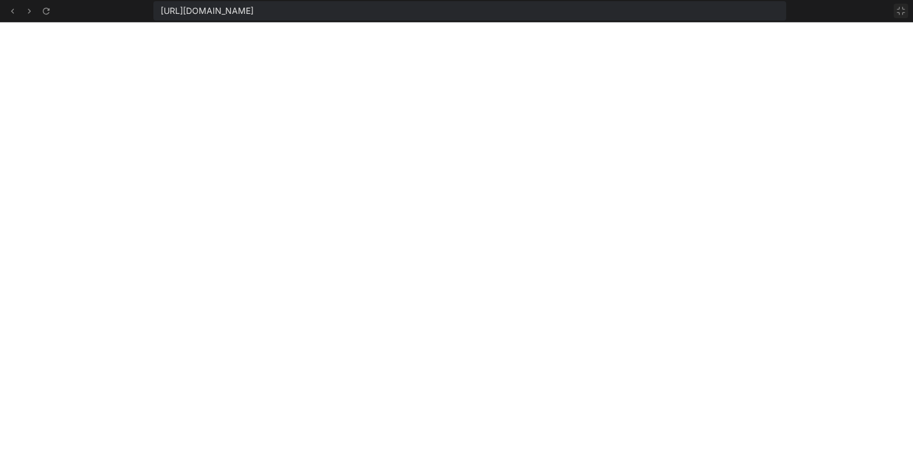
click at [905, 11] on icon at bounding box center [901, 11] width 10 height 10
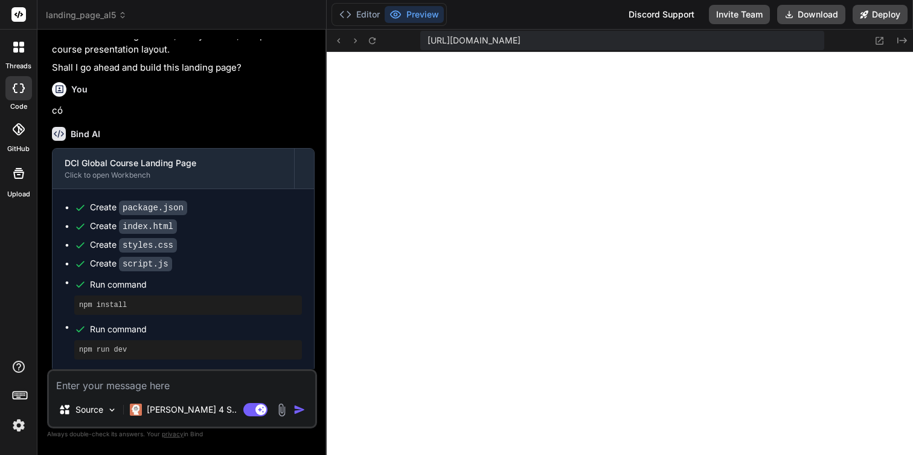
scroll to position [585, 0]
click at [24, 51] on icon at bounding box center [21, 50] width 5 height 5
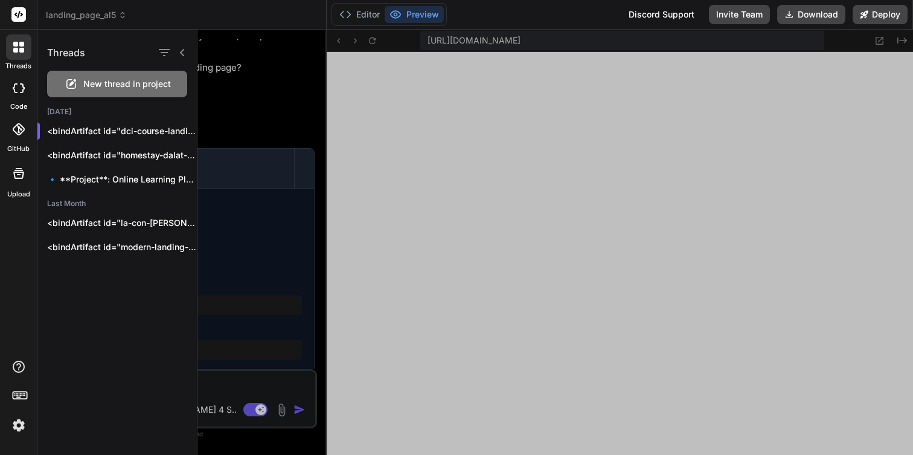
click at [21, 127] on icon at bounding box center [19, 129] width 12 height 12
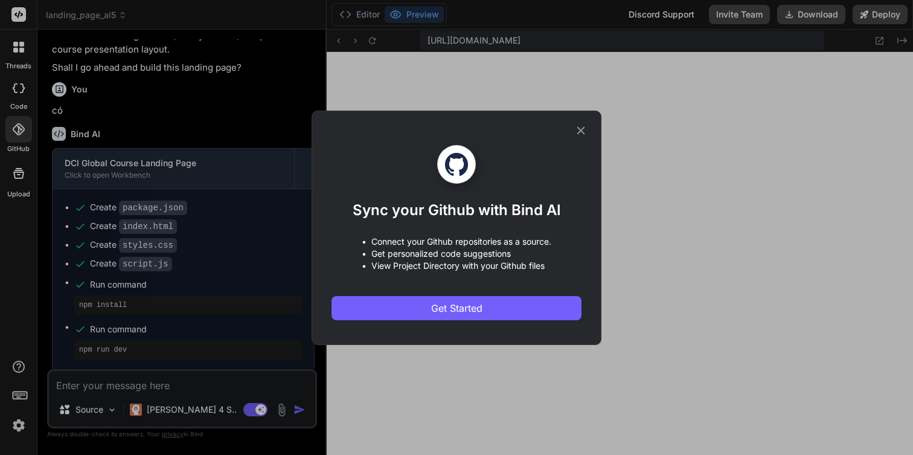
click at [21, 190] on div "Sync your Github with Bind AI • Connect your Github repositories as a source. •…" at bounding box center [456, 227] width 913 height 455
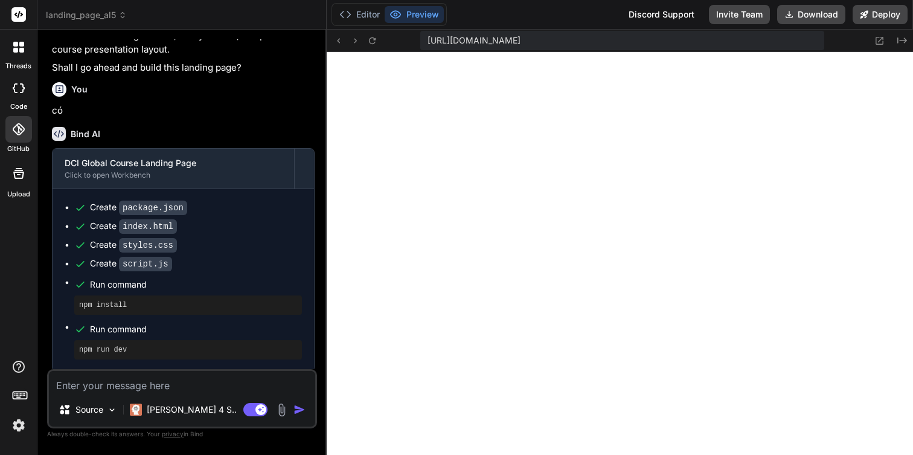
click at [21, 190] on label "Upload" at bounding box center [18, 194] width 23 height 10
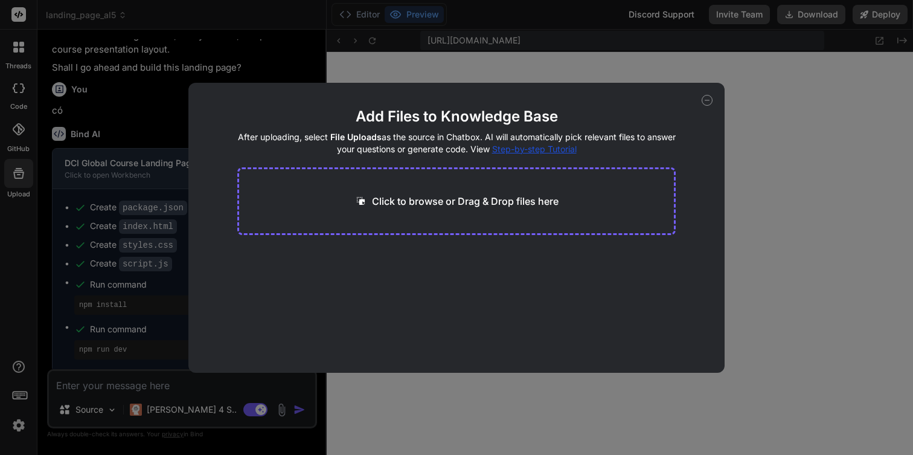
click at [100, 232] on div "Add Files to Knowledge Base After uploading, select File Uploads as the source …" at bounding box center [456, 227] width 913 height 455
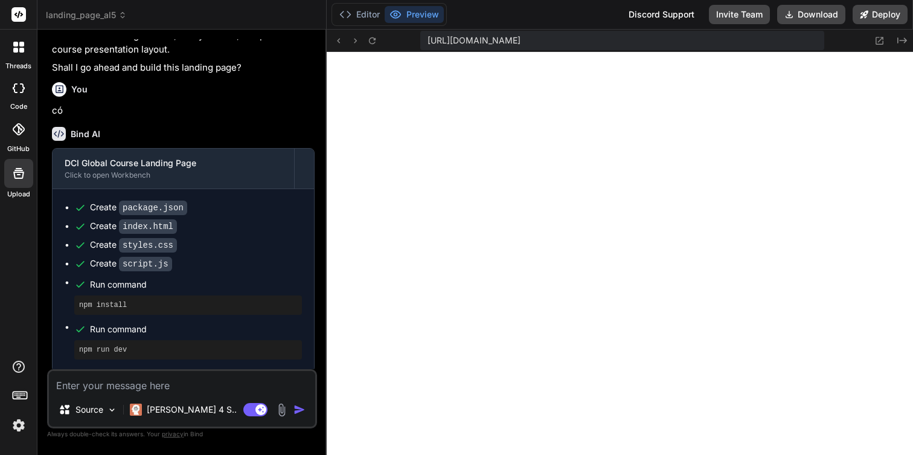
click at [25, 374] on div at bounding box center [18, 397] width 37 height 76
click at [25, 371] on icon at bounding box center [18, 366] width 14 height 14
click at [70, 334] on label "Documentation" at bounding box center [86, 339] width 60 height 12
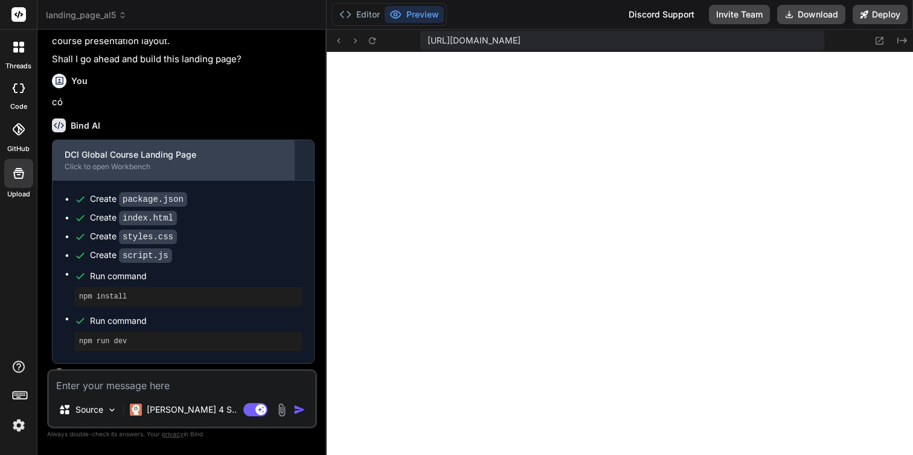
scroll to position [959, 0]
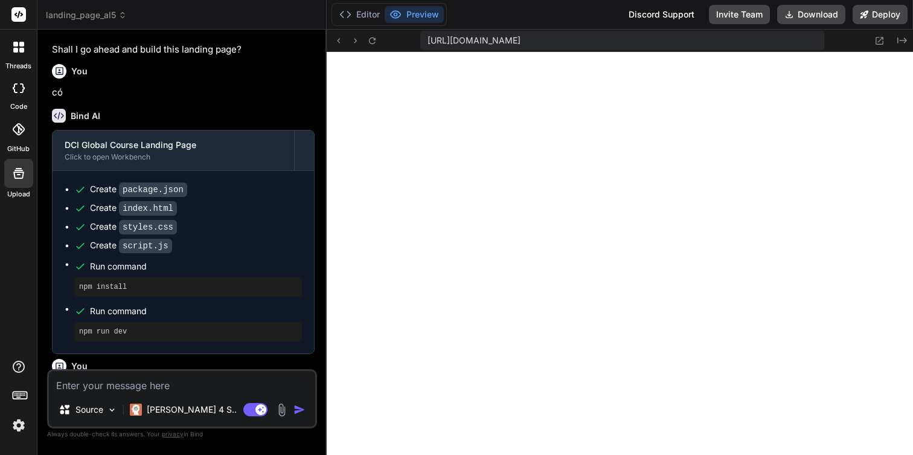
click at [19, 398] on rect at bounding box center [20, 394] width 14 height 7
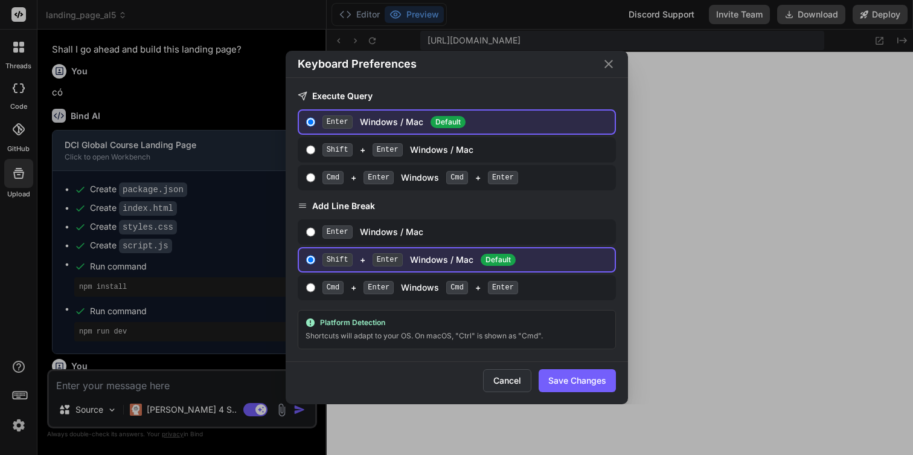
click at [512, 385] on button "Cancel" at bounding box center [507, 380] width 48 height 23
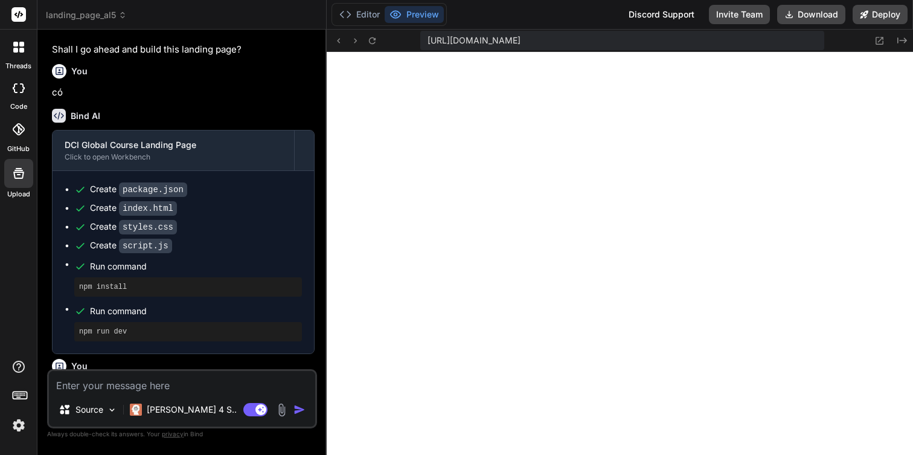
click at [13, 426] on img at bounding box center [18, 425] width 21 height 21
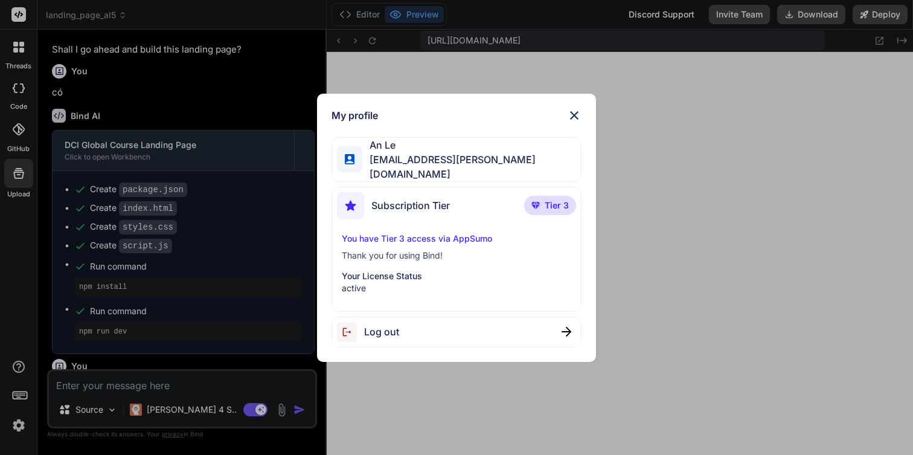
click at [399, 270] on p "Your License Status" at bounding box center [457, 276] width 230 height 12
click at [361, 282] on p "active" at bounding box center [457, 288] width 230 height 12
click at [435, 213] on div "Subscription Tier" at bounding box center [393, 205] width 113 height 27
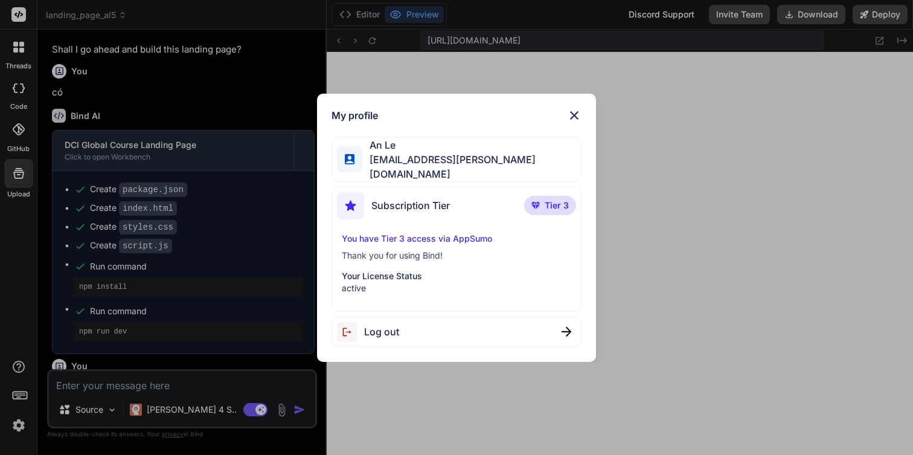
click at [483, 152] on span "An Le" at bounding box center [471, 145] width 219 height 14
click at [99, 337] on div "My profile An Le thanhan.lee.11@gmail.com Subscription Tier Tier 3 You have Tie…" at bounding box center [456, 227] width 913 height 455
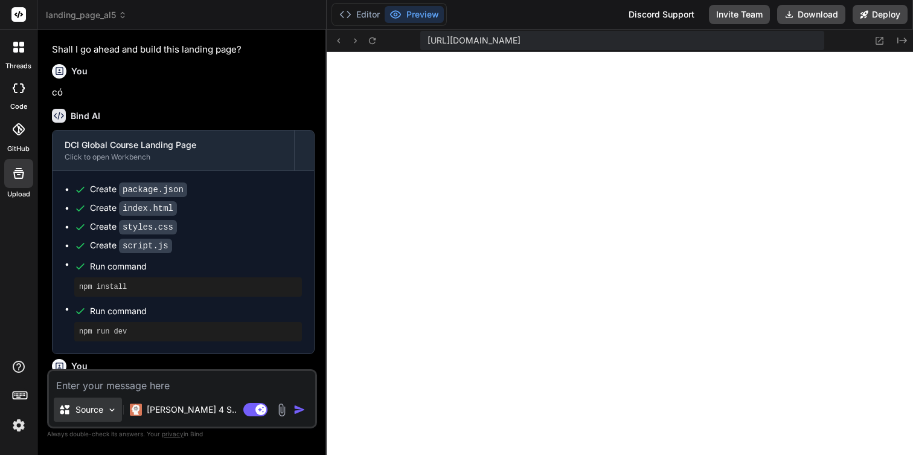
click at [100, 413] on p "Source" at bounding box center [89, 409] width 28 height 12
type textarea "x"
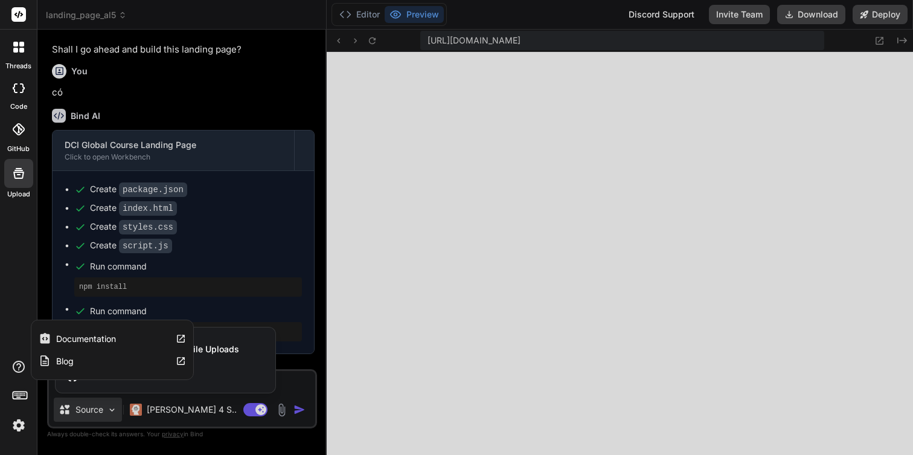
click at [16, 371] on icon at bounding box center [19, 367] width 12 height 12
click at [19, 324] on div "threads code GitHub Upload" at bounding box center [18, 227] width 37 height 455
click at [11, 122] on div at bounding box center [18, 129] width 27 height 27
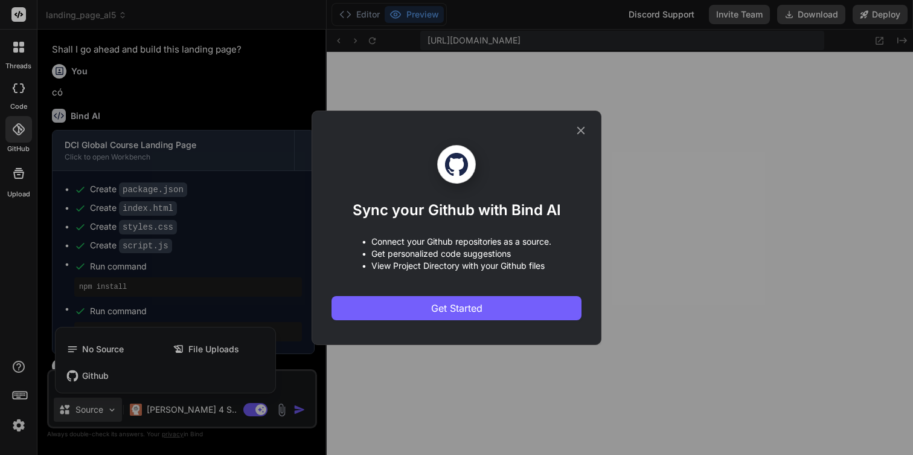
click at [573, 127] on div "Sync your Github with Bind AI • Connect your Github repositories as a source. •…" at bounding box center [457, 227] width 250 height 233
click at [579, 128] on icon at bounding box center [581, 130] width 8 height 8
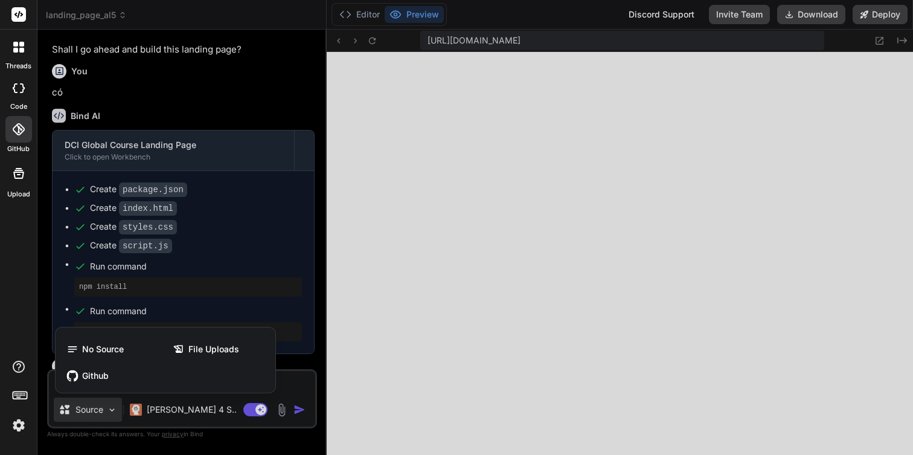
click at [8, 103] on div "code" at bounding box center [18, 91] width 37 height 40
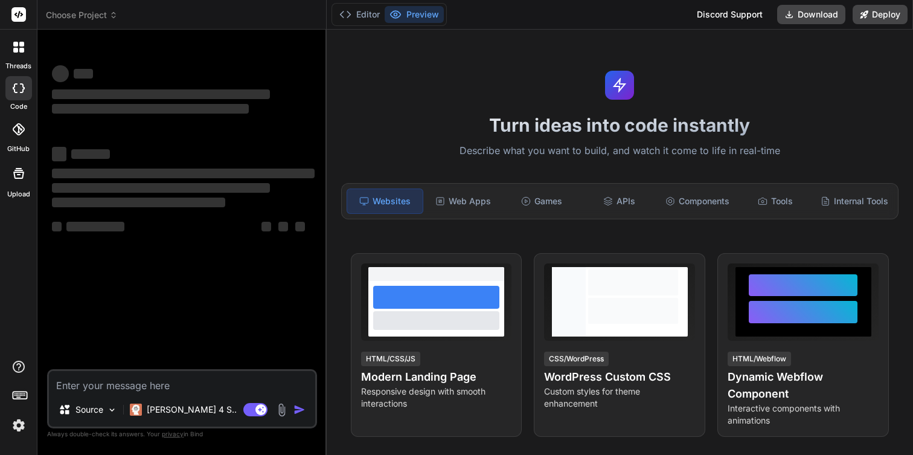
click at [24, 66] on label "threads" at bounding box center [18, 66] width 26 height 10
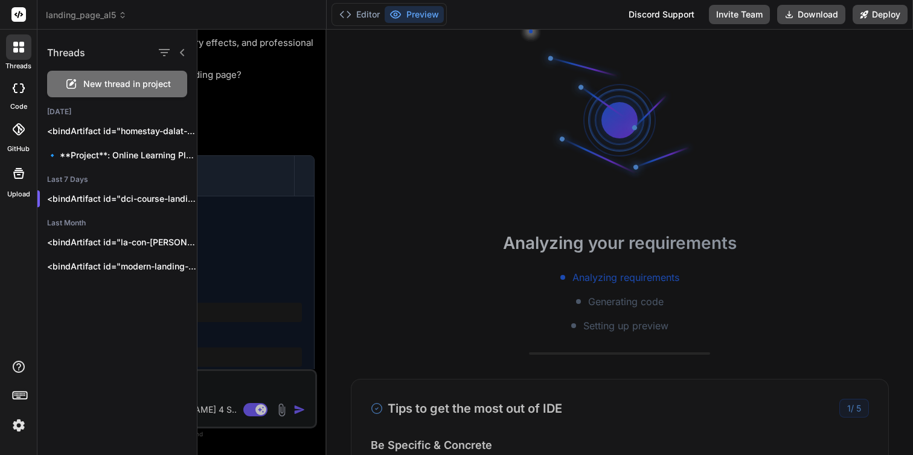
scroll to position [940, 0]
click at [270, 201] on div at bounding box center [556, 242] width 716 height 425
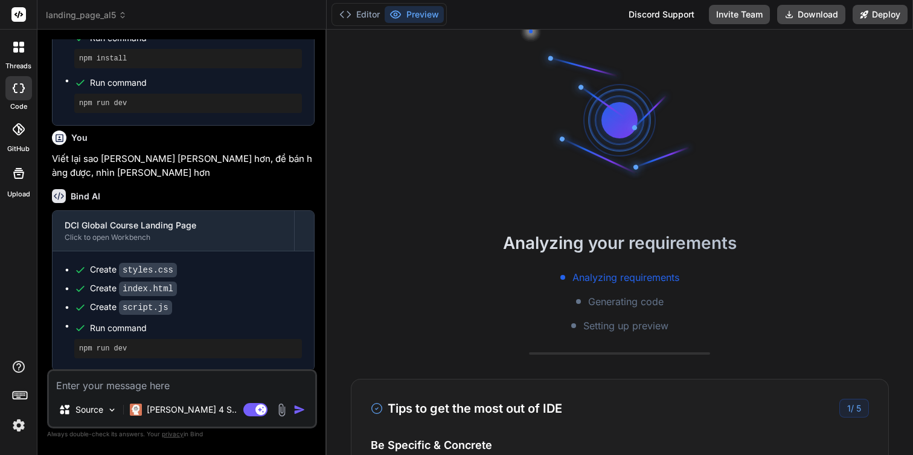
scroll to position [1241, 0]
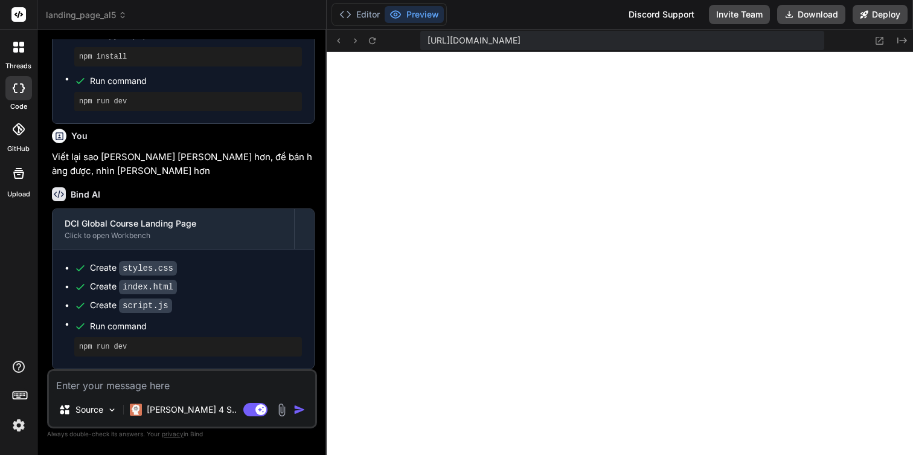
type textarea "x"
